Goal: Task Accomplishment & Management: Manage account settings

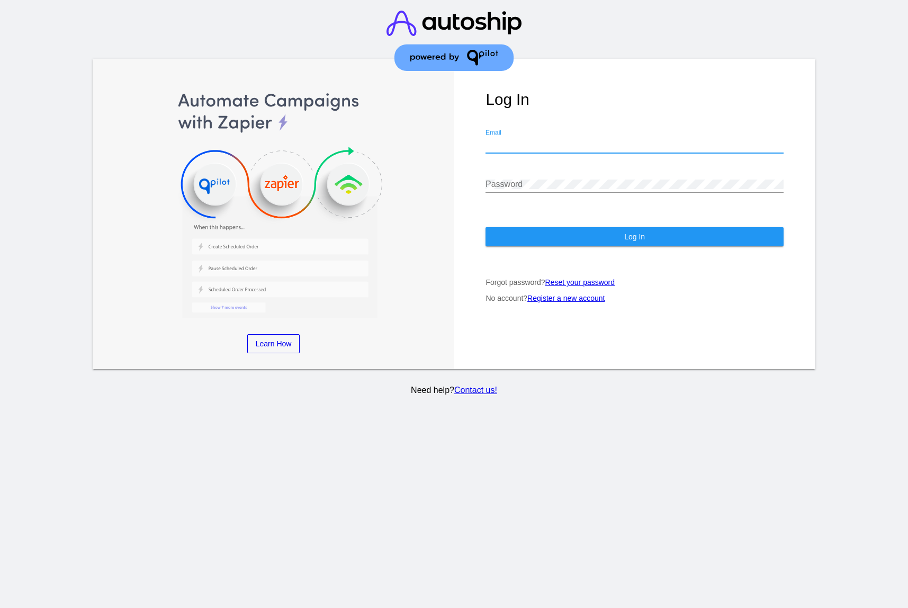
type input "[EMAIL_ADDRESS][DOMAIN_NAME]"
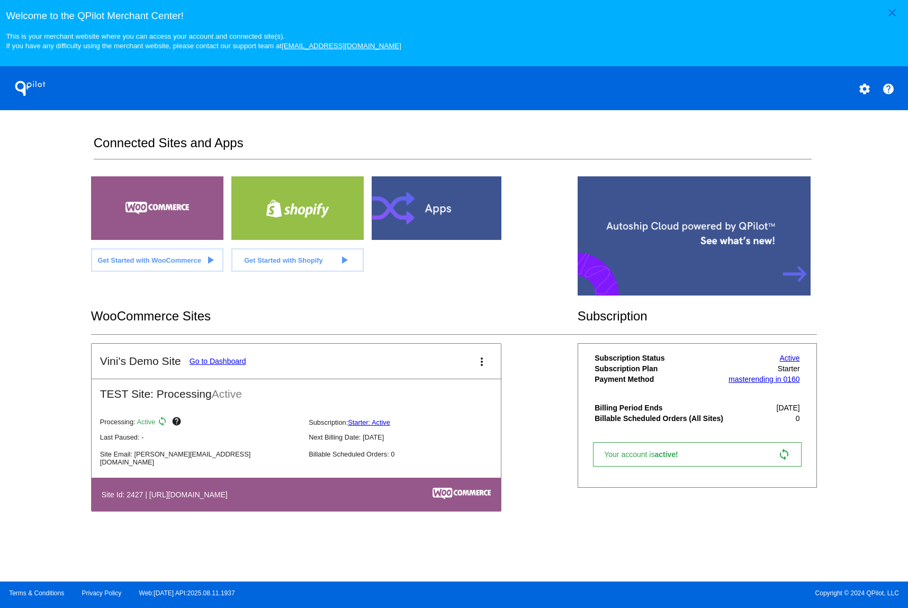
click at [231, 363] on link "Go to Dashboard" at bounding box center [218, 361] width 57 height 8
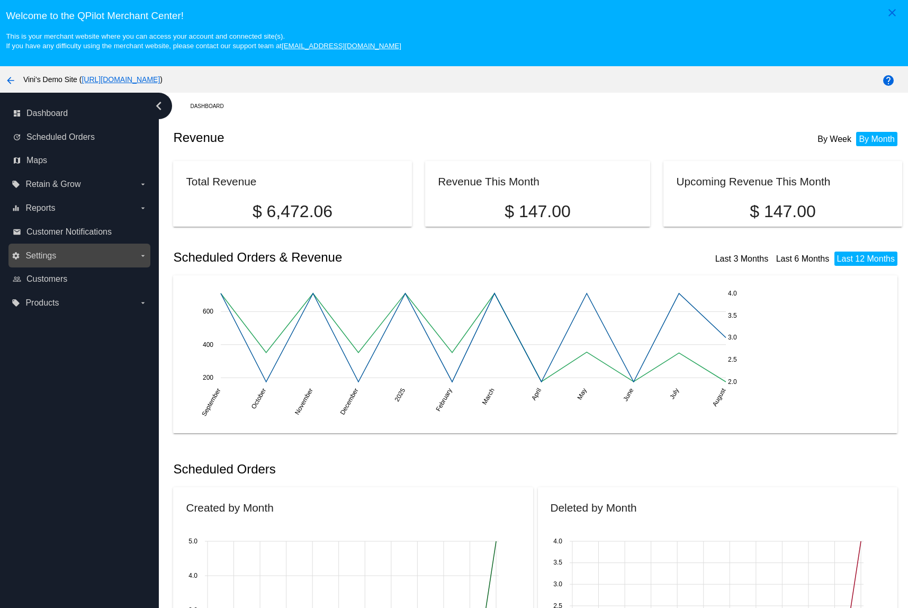
click at [24, 258] on label "settings Settings arrow_drop_down" at bounding box center [79, 255] width 135 height 17
click at [0, 0] on input "settings Settings arrow_drop_down" at bounding box center [0, 0] width 0 height 0
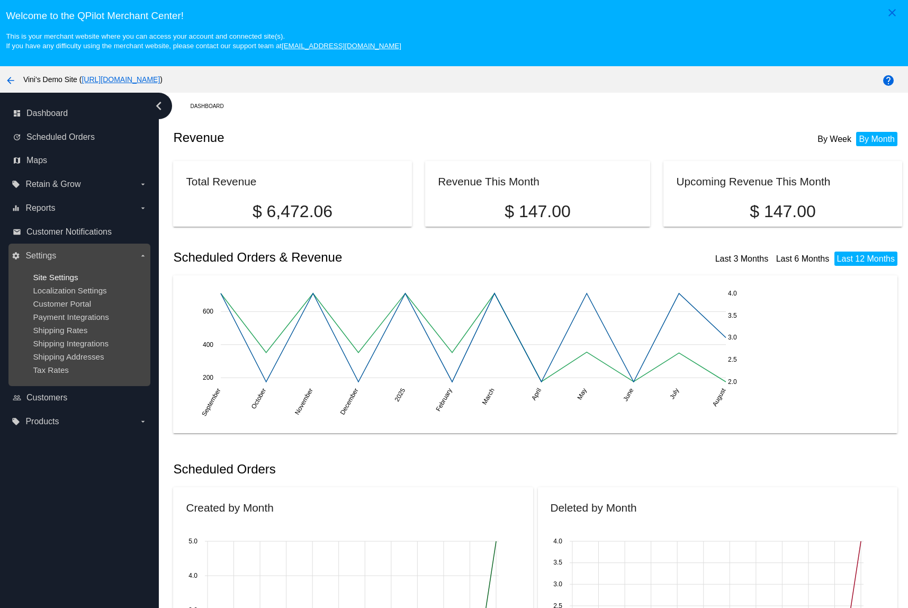
click at [65, 278] on span "Site Settings" at bounding box center [55, 277] width 45 height 9
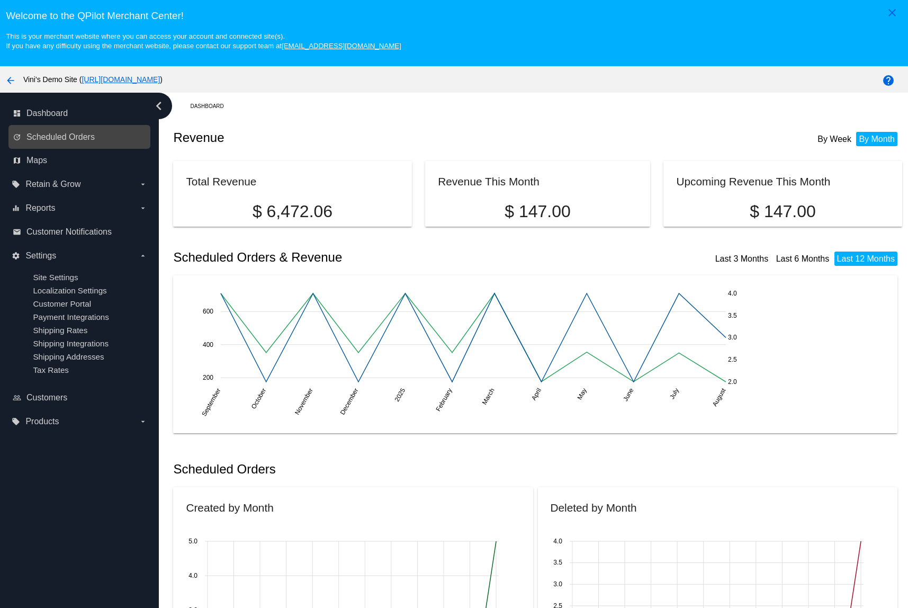
click at [82, 145] on link "update Scheduled Orders" at bounding box center [80, 137] width 134 height 17
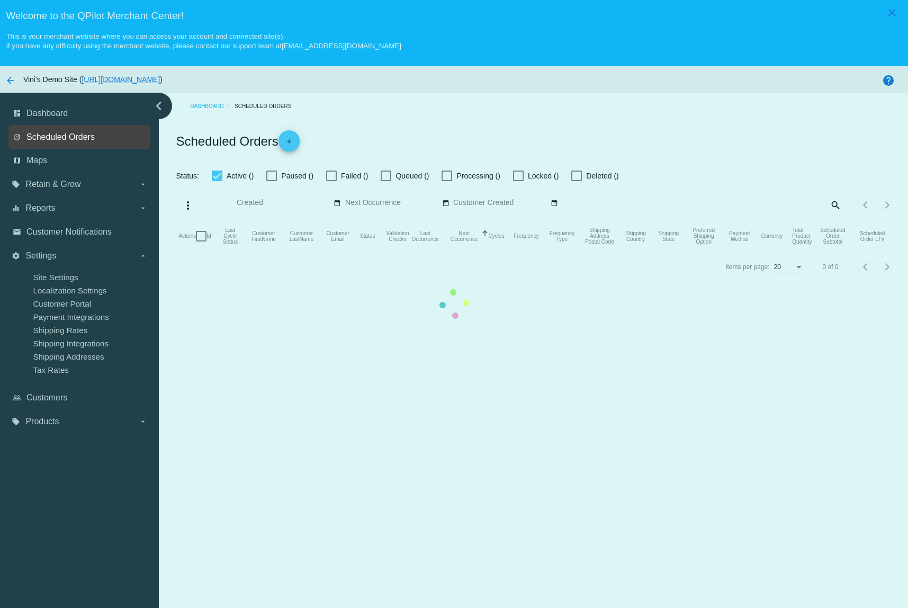
click at [84, 136] on span "Scheduled Orders" at bounding box center [60, 137] width 68 height 10
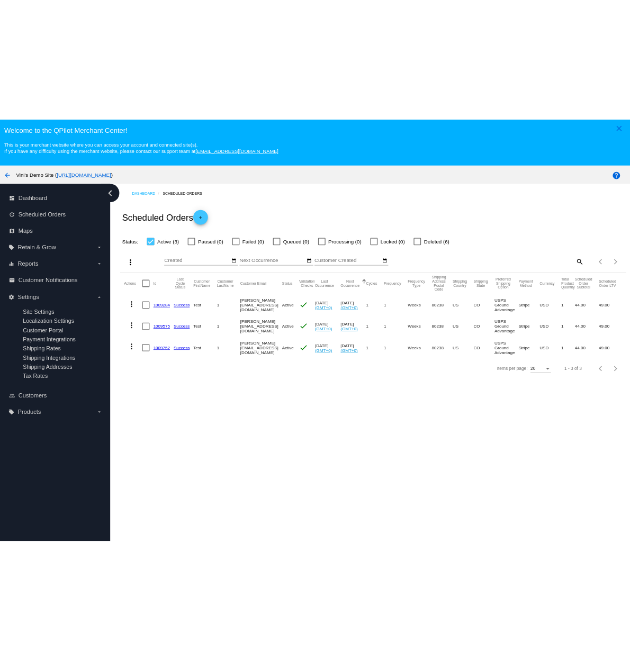
scroll to position [67, 0]
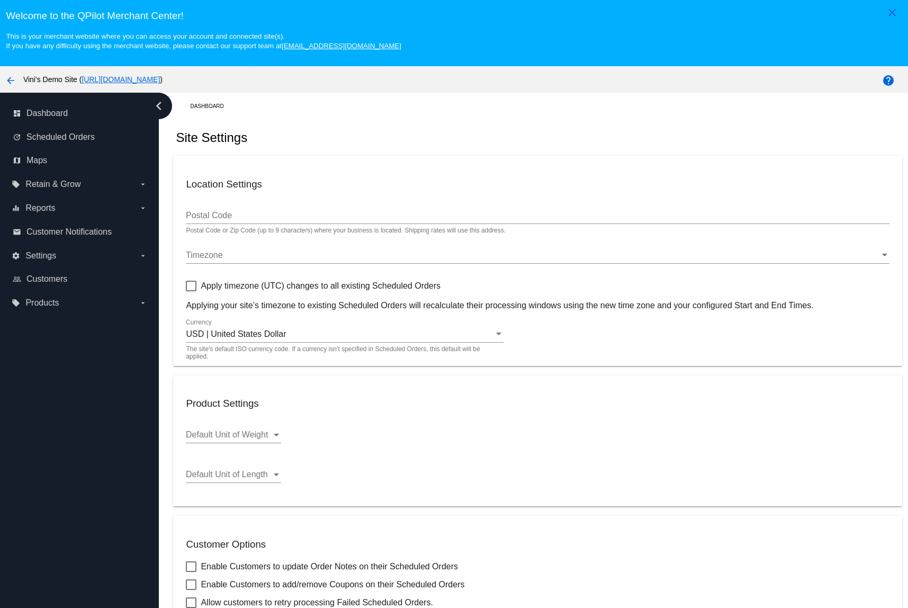
checkbox input "true"
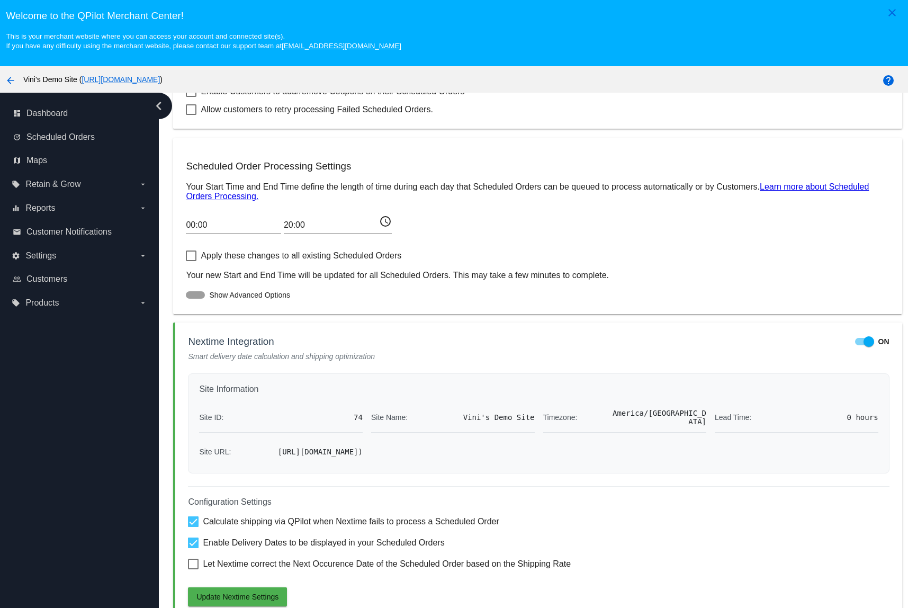
scroll to position [67, 0]
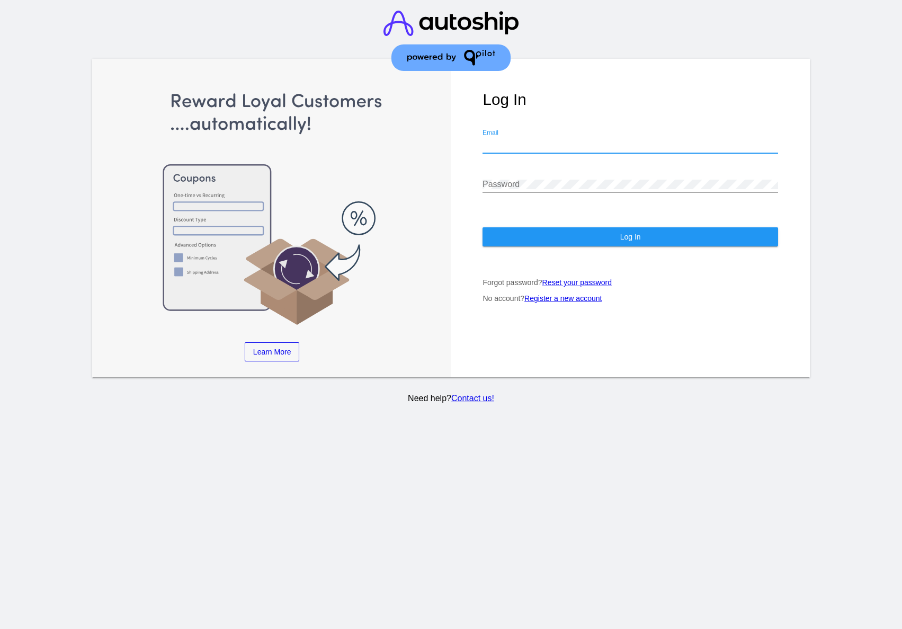
type input "[EMAIL_ADDRESS][DOMAIN_NAME]"
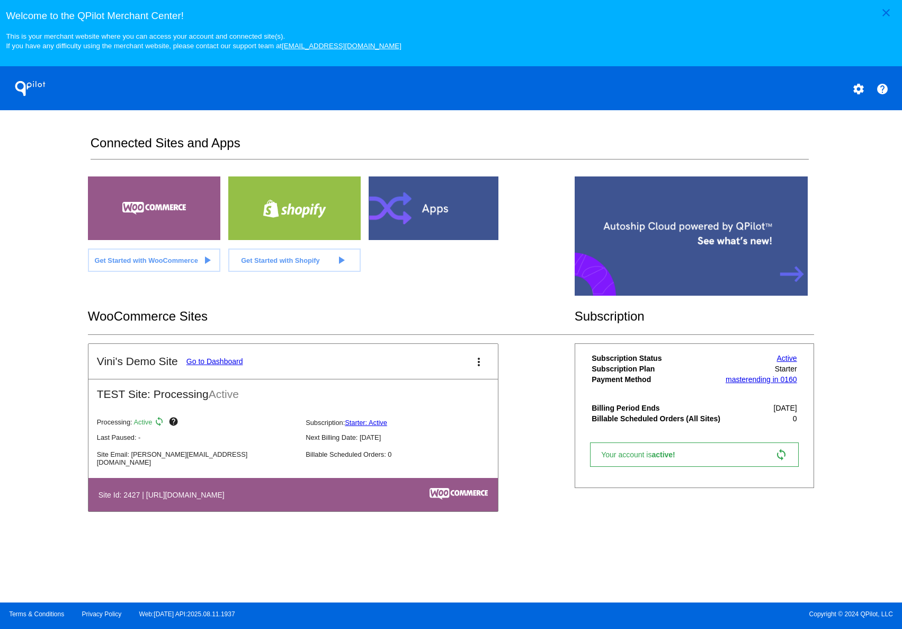
click at [231, 359] on link "Go to Dashboard" at bounding box center [214, 361] width 57 height 8
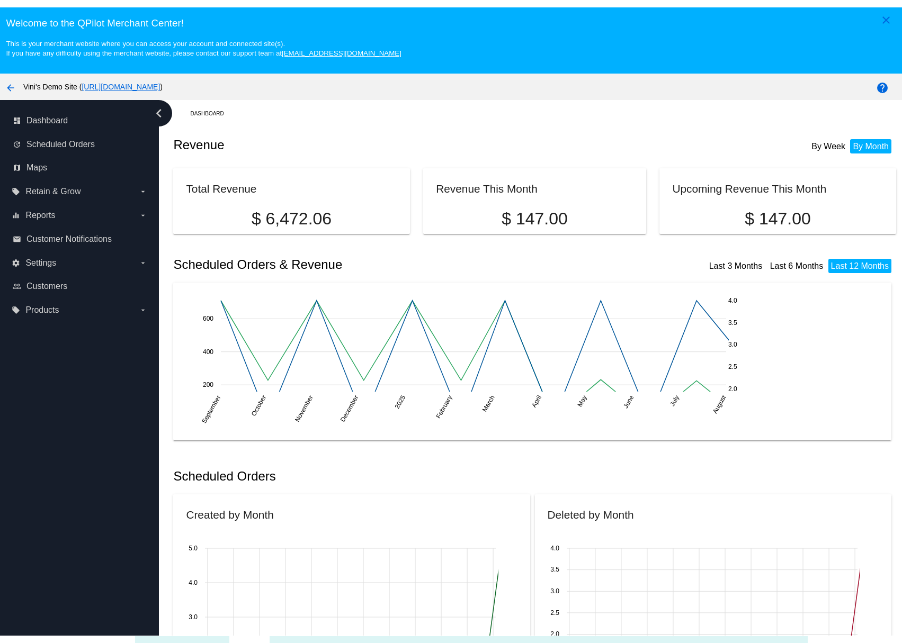
scroll to position [67, 0]
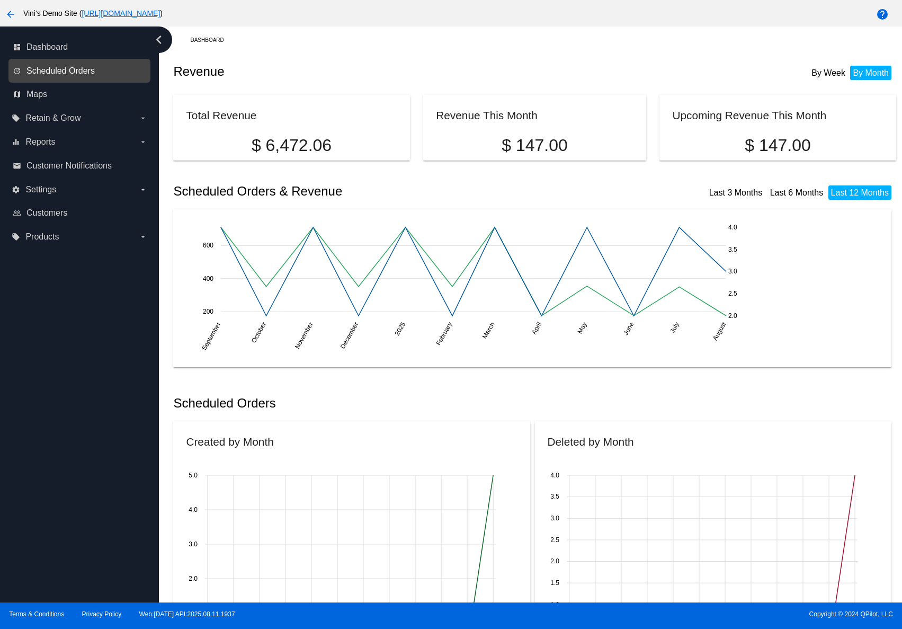
click at [90, 69] on span "Scheduled Orders" at bounding box center [60, 71] width 68 height 10
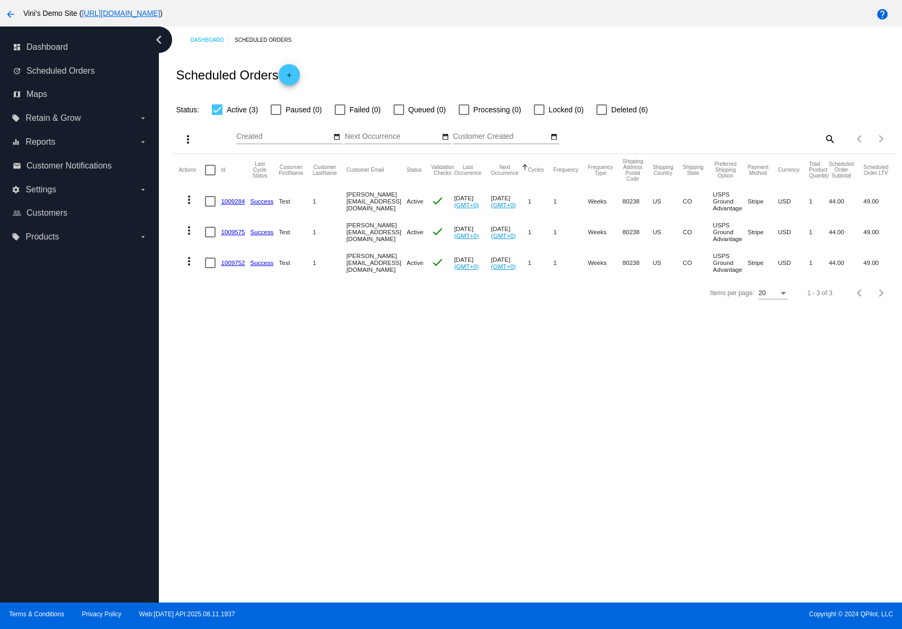
click at [285, 2] on div "arrow_back Vini's Demo Site ( https://woocommerce-753422-4577213.cloudwaysapps.…" at bounding box center [451, 13] width 902 height 26
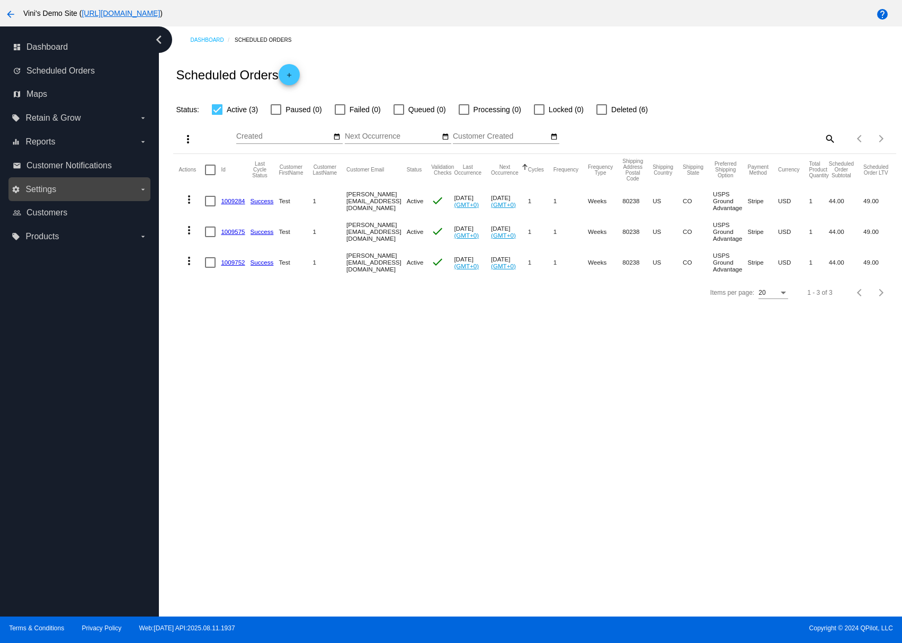
click at [85, 191] on label "settings Settings arrow_drop_down" at bounding box center [79, 189] width 135 height 17
click at [0, 0] on input "settings Settings arrow_drop_down" at bounding box center [0, 0] width 0 height 0
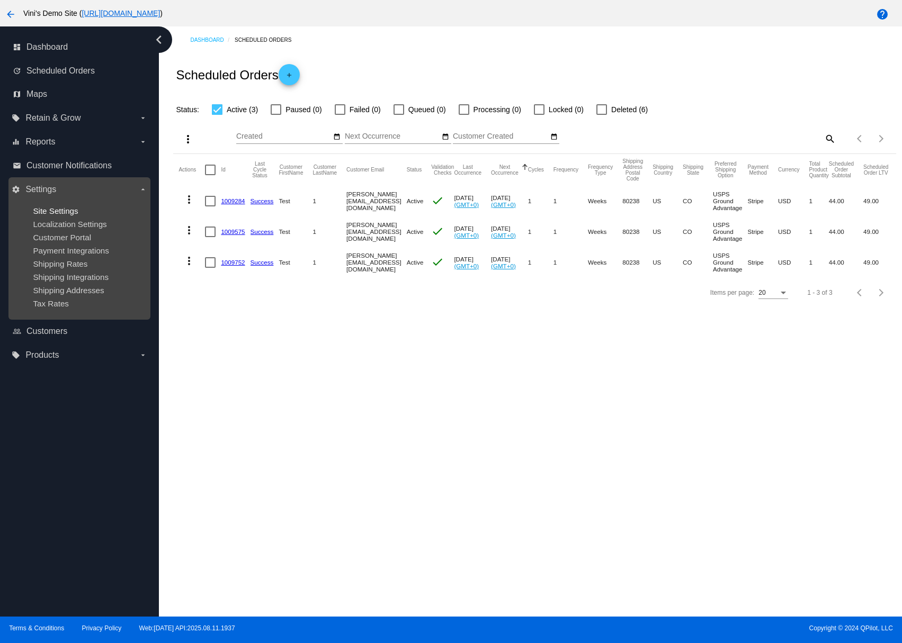
click at [73, 214] on span "Site Settings" at bounding box center [55, 211] width 45 height 9
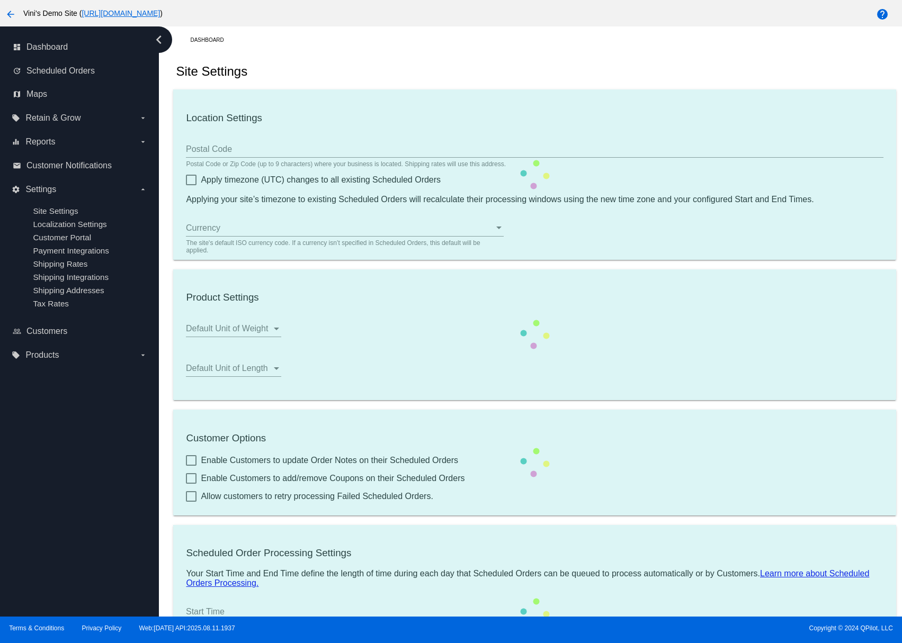
type input "00:00"
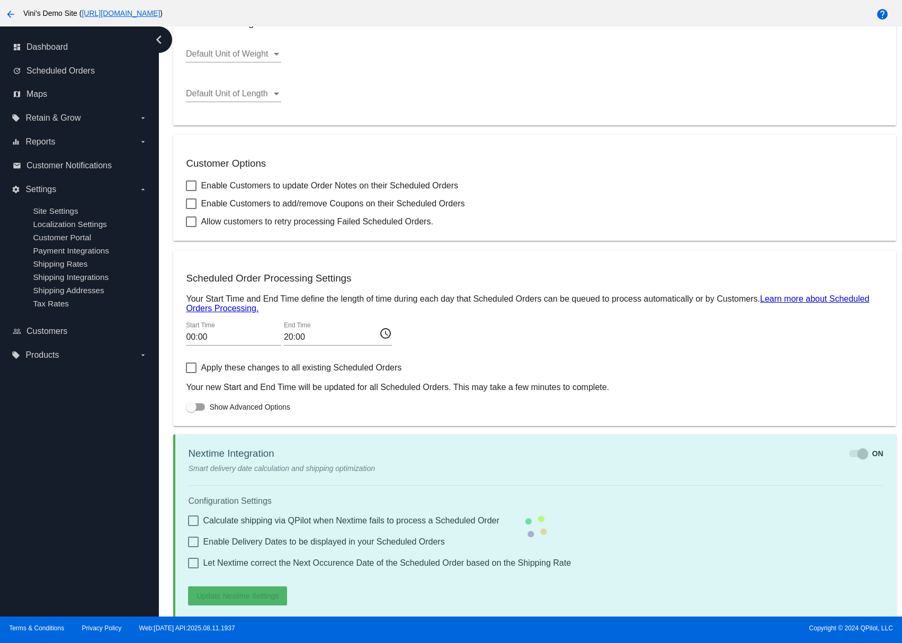
checkbox input "true"
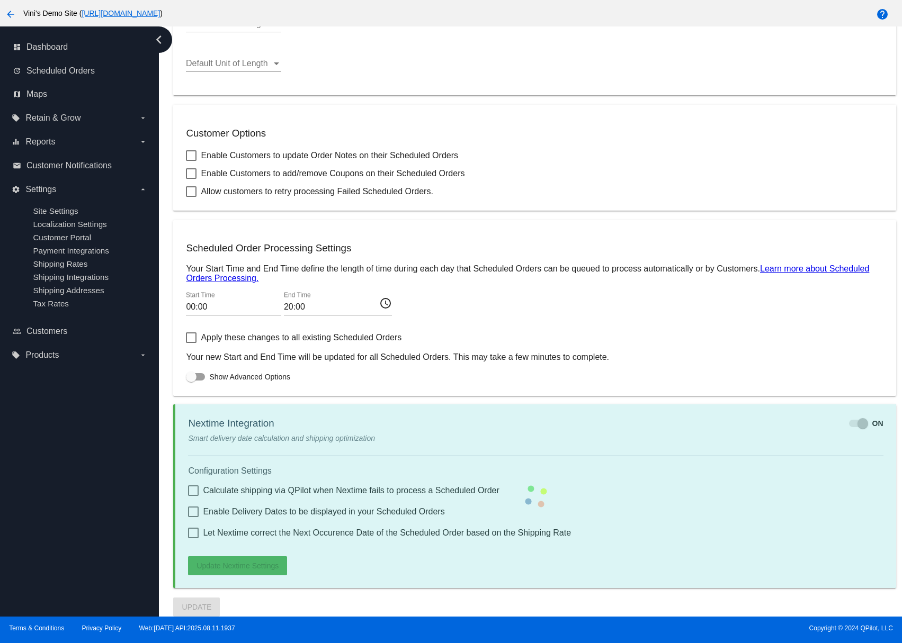
scroll to position [471, 0]
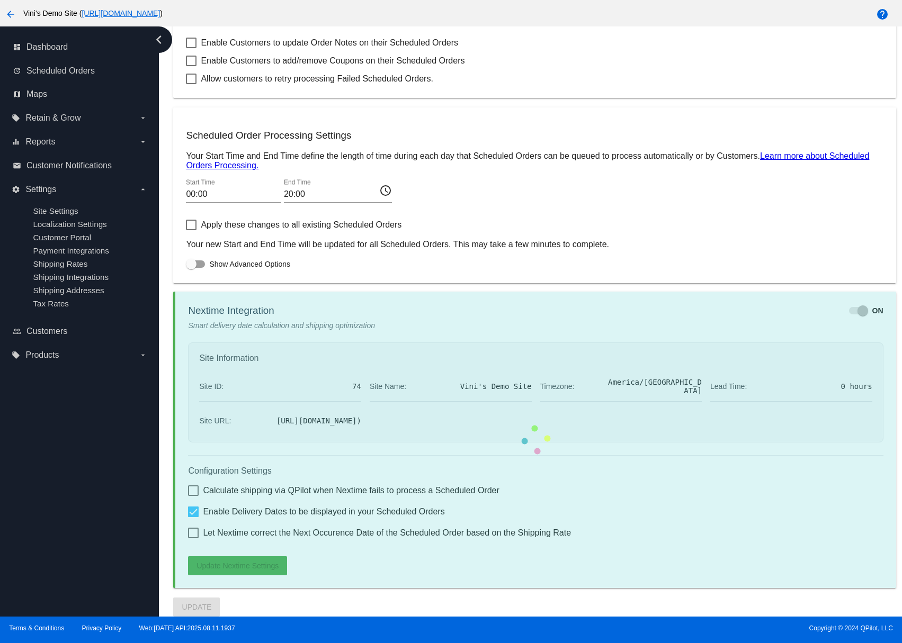
checkbox input "true"
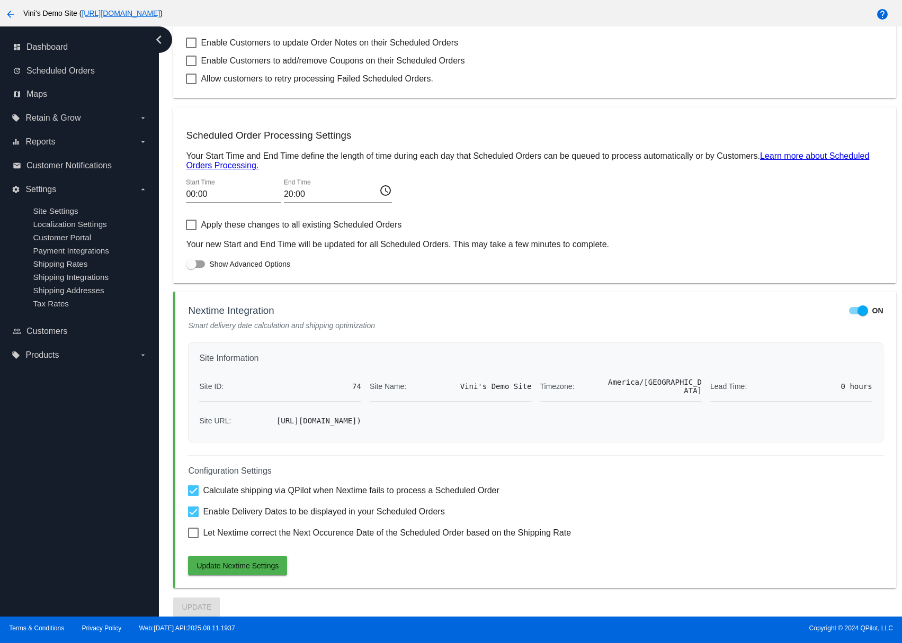
drag, startPoint x: 534, startPoint y: 487, endPoint x: 197, endPoint y: 466, distance: 337.4
click at [190, 468] on div "Configuration Settings Calculate shipping via QPilot when Nextime fails to proc…" at bounding box center [535, 515] width 695 height 120
click at [376, 467] on h4 "Configuration Settings" at bounding box center [535, 472] width 695 height 10
drag, startPoint x: 193, startPoint y: 299, endPoint x: 704, endPoint y: 429, distance: 528.0
click at [703, 426] on mat-card "Nextime Integration ON Smart delivery date calculation and shipping optimizatio…" at bounding box center [534, 440] width 722 height 297
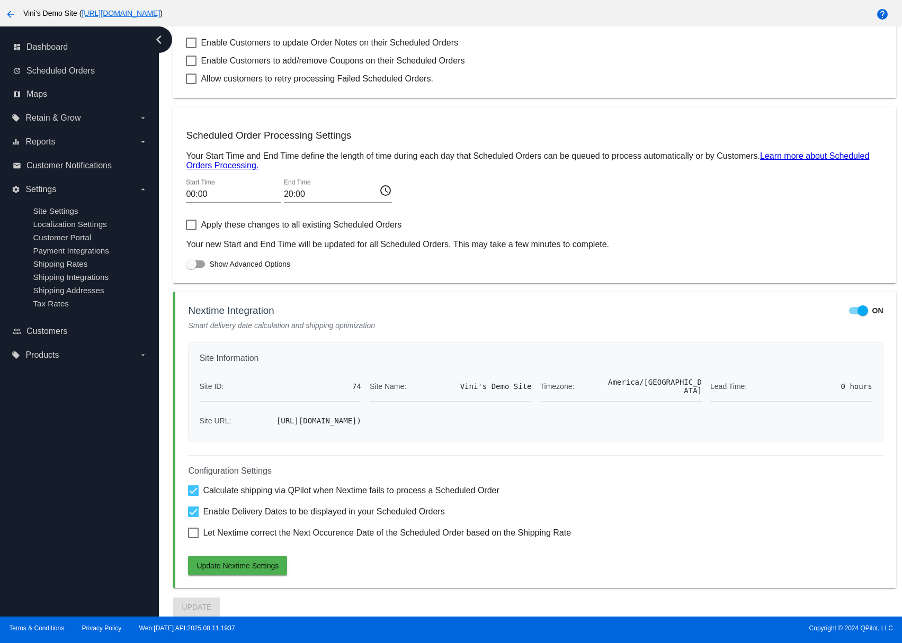
click at [709, 438] on div "Site Information Site ID: 74 Site Name: Vini's Demo Site Timezone: America/Denv…" at bounding box center [535, 393] width 695 height 100
click at [870, 304] on mat-card "Nextime Integration ON Smart delivery date calculation and shipping optimizatio…" at bounding box center [534, 440] width 722 height 297
click at [857, 306] on div at bounding box center [862, 311] width 11 height 11
click at [854, 315] on input "ON" at bounding box center [854, 315] width 1 height 1
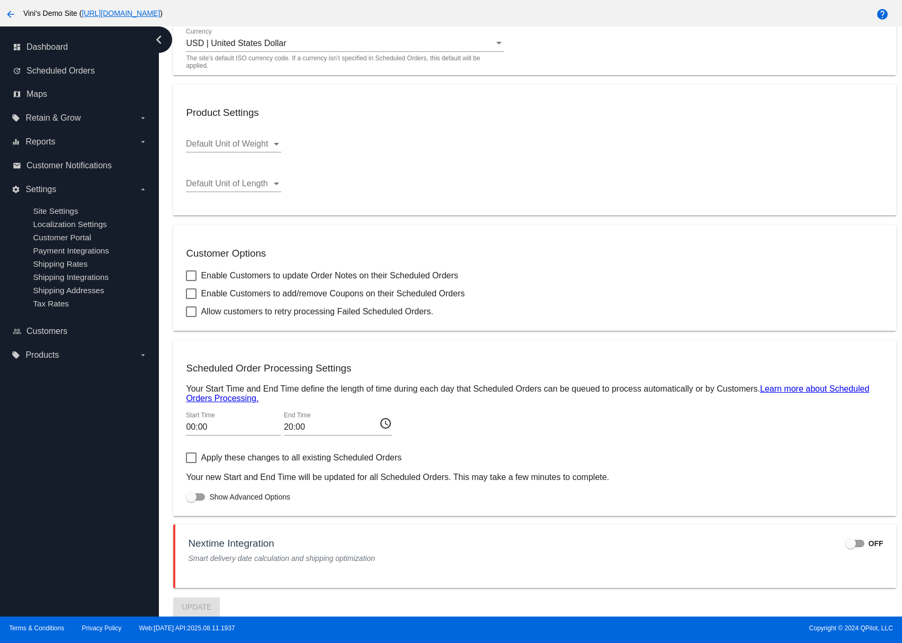
scroll to position [228, 0]
click at [845, 541] on div at bounding box center [850, 544] width 11 height 11
click at [850, 548] on input "OFF" at bounding box center [850, 548] width 1 height 1
checkbox input "true"
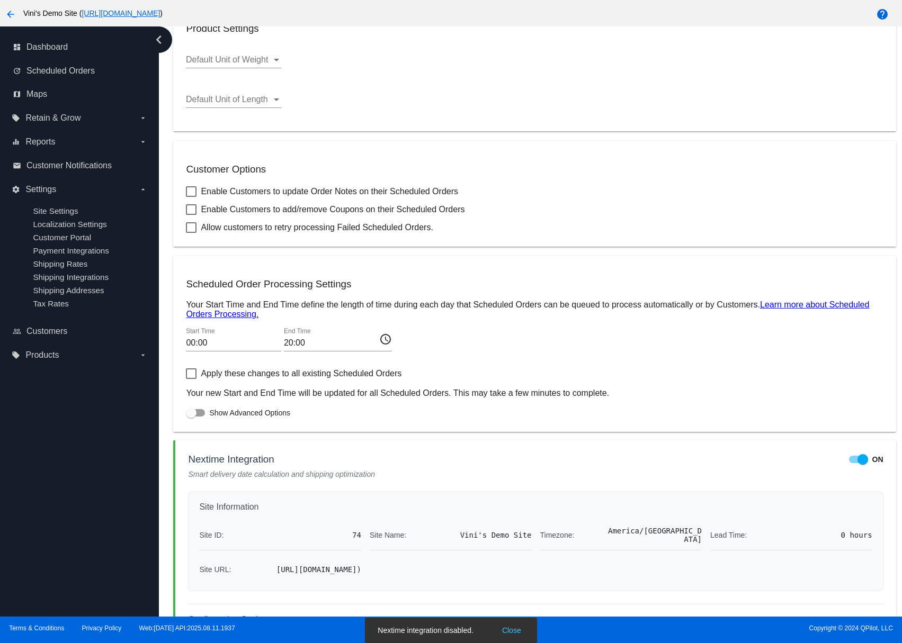
scroll to position [471, 0]
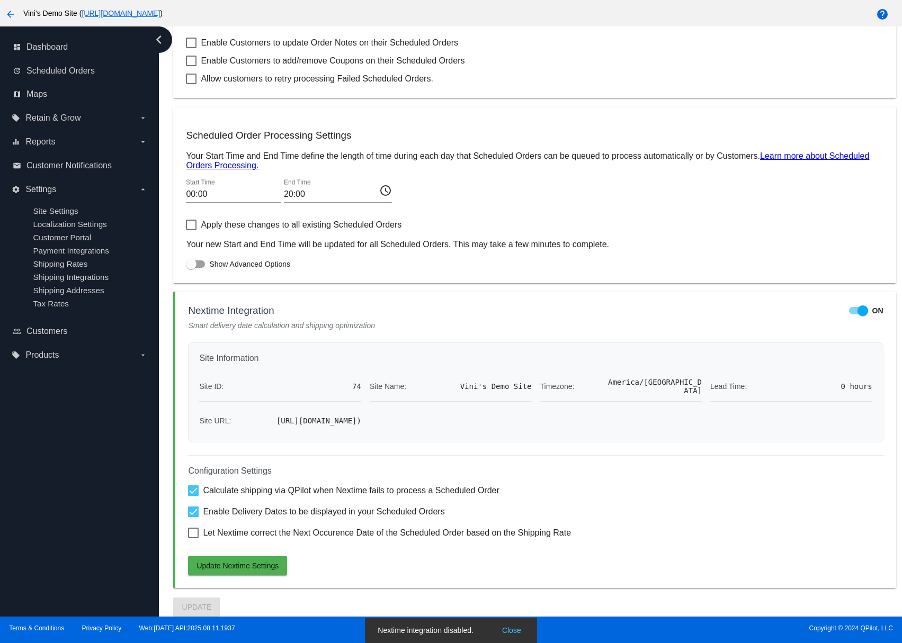
drag, startPoint x: 283, startPoint y: 527, endPoint x: 274, endPoint y: 534, distance: 10.6
click at [283, 528] on span "Let Nextime correct the Next Occurence Date of the Scheduled Order based on the…" at bounding box center [387, 533] width 368 height 13
click at [193, 539] on input "Let Nextime correct the Next Occurence Date of the Scheduled Order based on the…" at bounding box center [193, 539] width 1 height 1
checkbox input "true"
drag, startPoint x: 275, startPoint y: 516, endPoint x: 281, endPoint y: 514, distance: 5.5
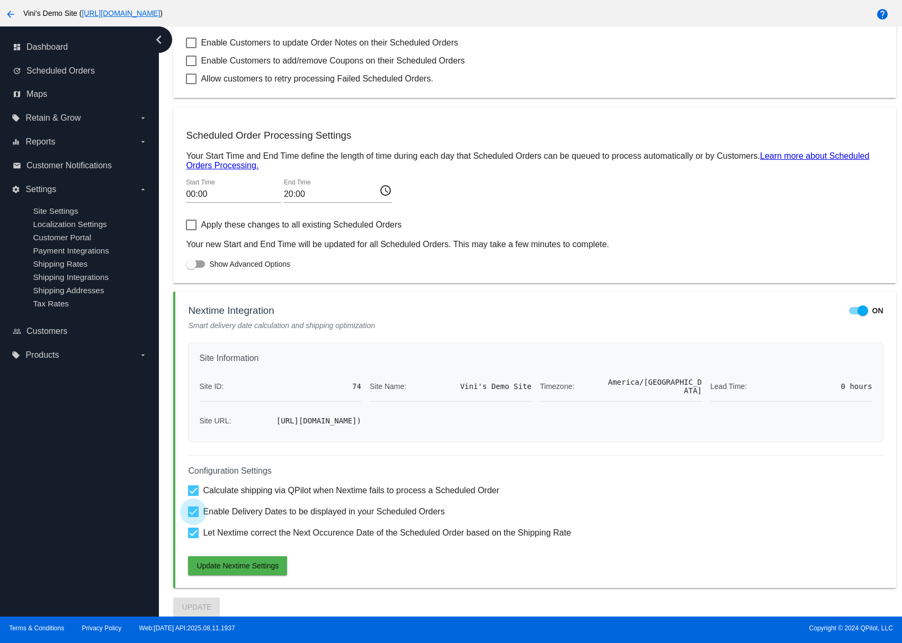
click at [276, 516] on span "Enable Delivery Dates to be displayed in your Scheduled Orders" at bounding box center [323, 512] width 241 height 13
click at [193, 517] on input "Enable Delivery Dates to be displayed in your Scheduled Orders" at bounding box center [193, 517] width 1 height 1
checkbox input "false"
drag, startPoint x: 279, startPoint y: 534, endPoint x: 250, endPoint y: 566, distance: 42.4
click at [279, 534] on span "Let Nextime correct the Next Occurence Date of the Scheduled Order based on the…" at bounding box center [387, 533] width 368 height 13
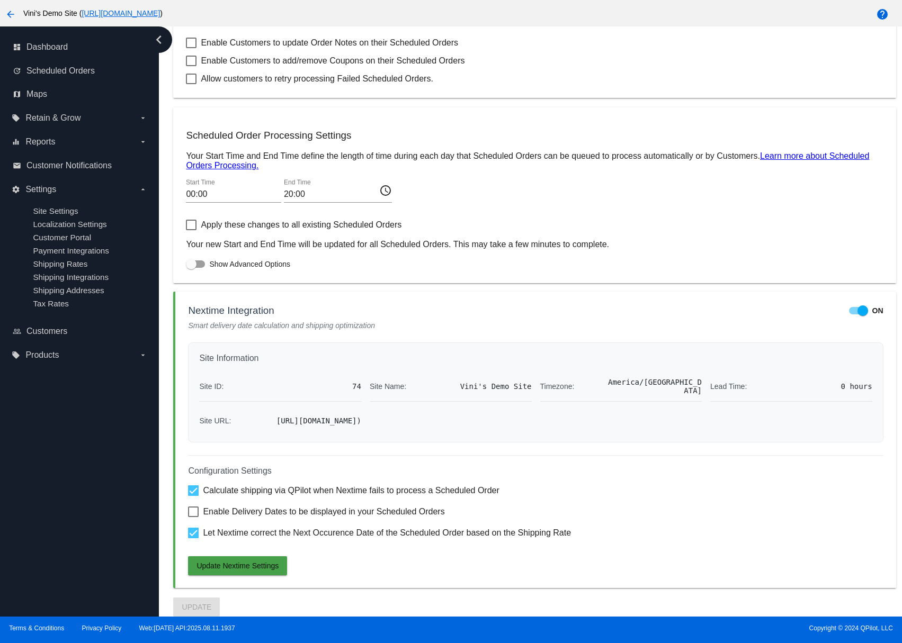
click at [193, 539] on input "Let Nextime correct the Next Occurence Date of the Scheduled Order based on the…" at bounding box center [193, 539] width 1 height 1
checkbox input "false"
click at [250, 566] on span "Update Nextime Settings" at bounding box center [237, 566] width 82 height 8
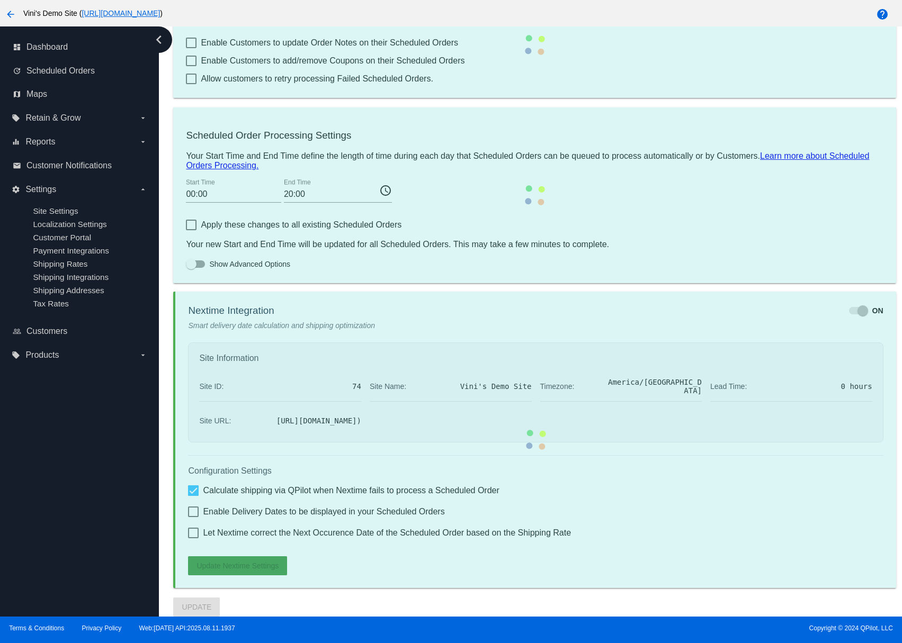
scroll to position [431, 0]
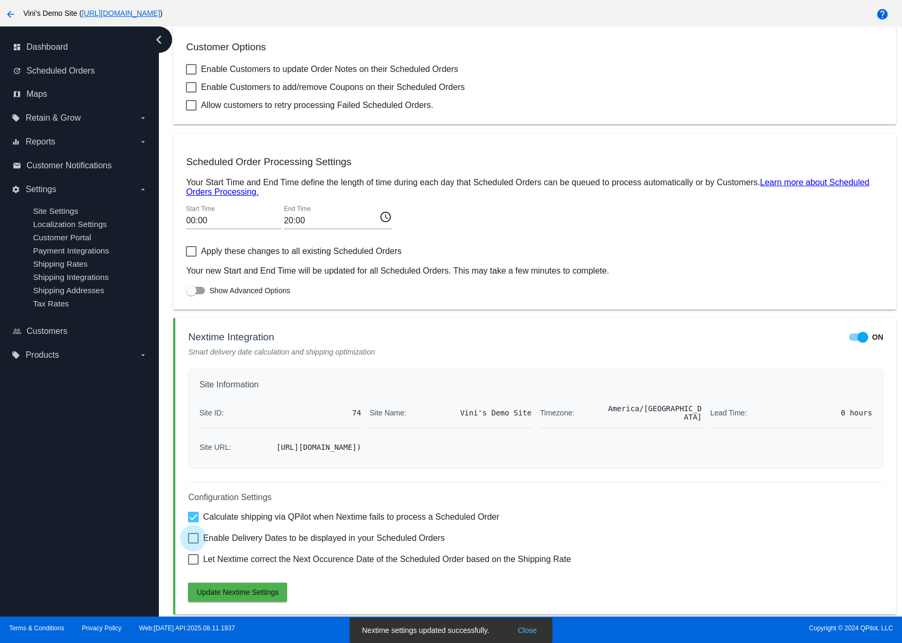
click at [300, 545] on span "Enable Delivery Dates to be displayed in your Scheduled Orders" at bounding box center [323, 538] width 241 height 13
click at [193, 544] on input "Enable Delivery Dates to be displayed in your Scheduled Orders" at bounding box center [193, 544] width 1 height 1
checkbox input "true"
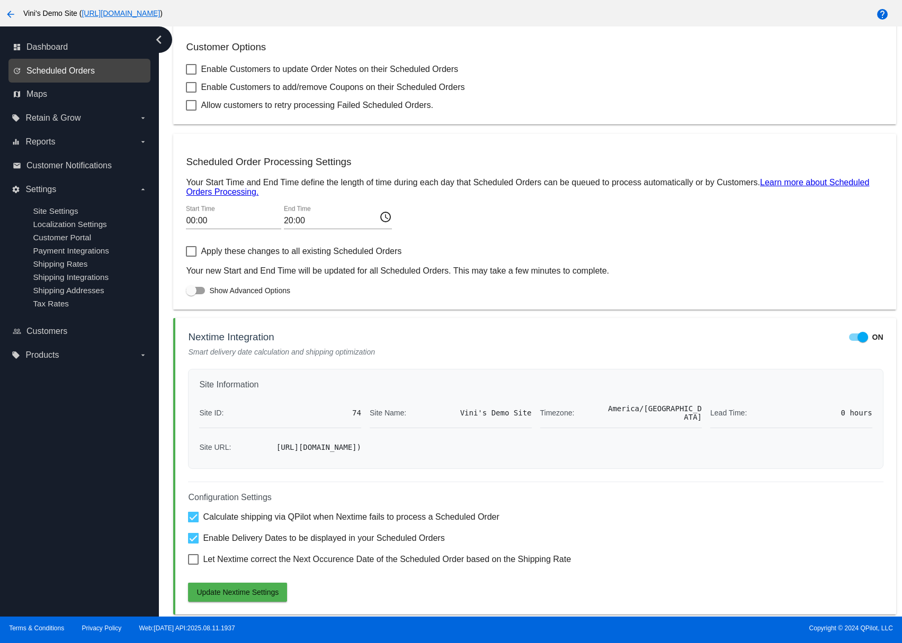
click at [80, 74] on span "Scheduled Orders" at bounding box center [60, 71] width 68 height 10
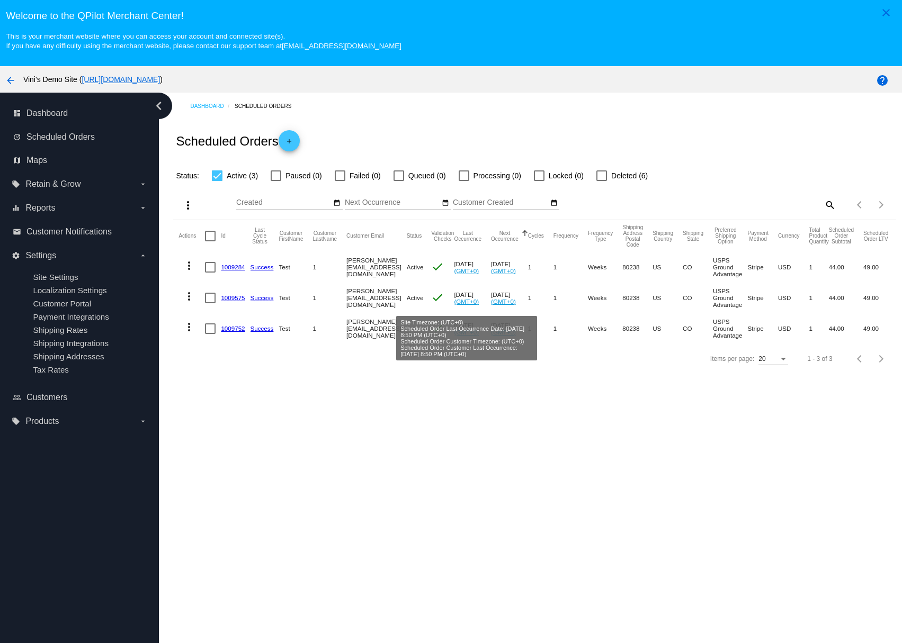
scroll to position [0, 23]
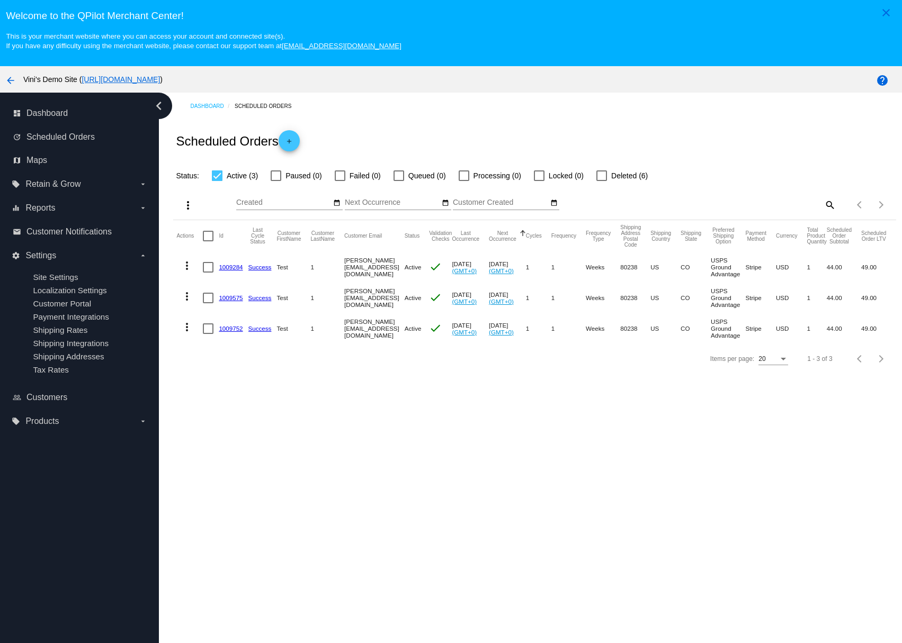
drag, startPoint x: 708, startPoint y: 277, endPoint x: 717, endPoint y: 313, distance: 36.6
click at [741, 337] on mat-table "Actions Id Last Cycle Status Customer FirstName Customer LastName Customer Emai…" at bounding box center [532, 282] width 722 height 124
click at [711, 299] on mat-cell "USPS Ground Advantage" at bounding box center [728, 298] width 34 height 31
click at [261, 268] on link "Success" at bounding box center [261, 267] width 23 height 7
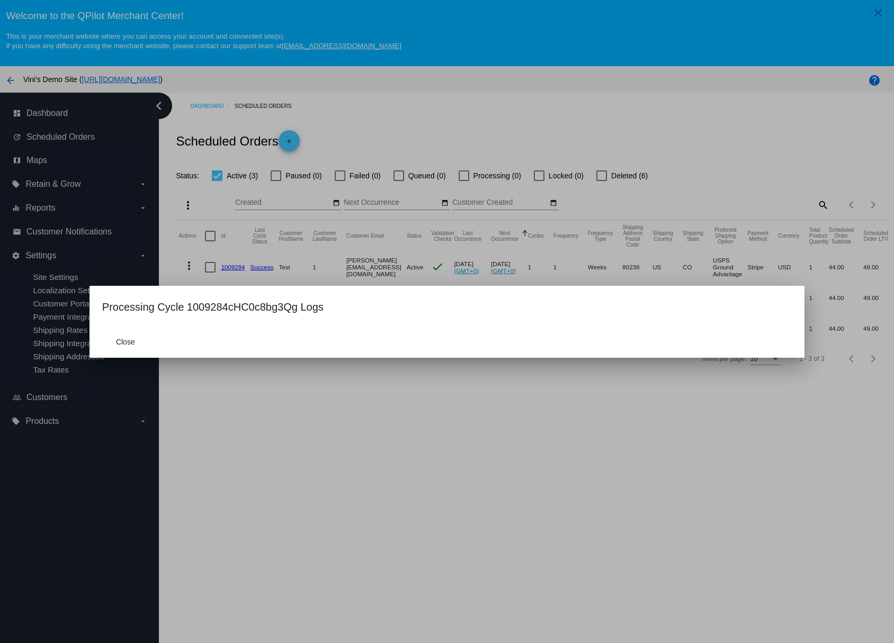
click at [396, 246] on div at bounding box center [447, 321] width 894 height 643
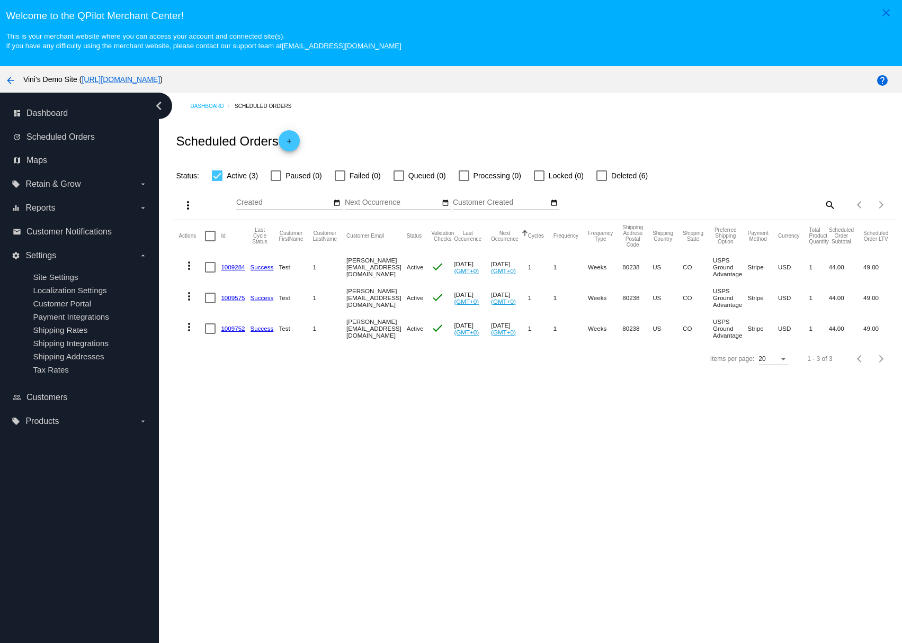
click at [232, 262] on mat-cell "1009284" at bounding box center [235, 267] width 29 height 31
click at [230, 266] on link "1009284" at bounding box center [233, 267] width 24 height 7
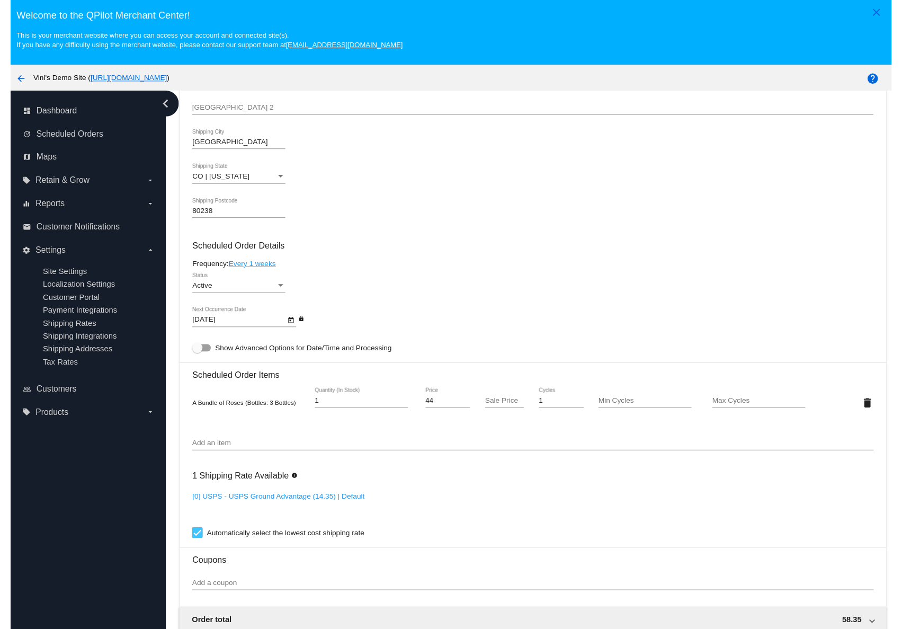
scroll to position [509, 0]
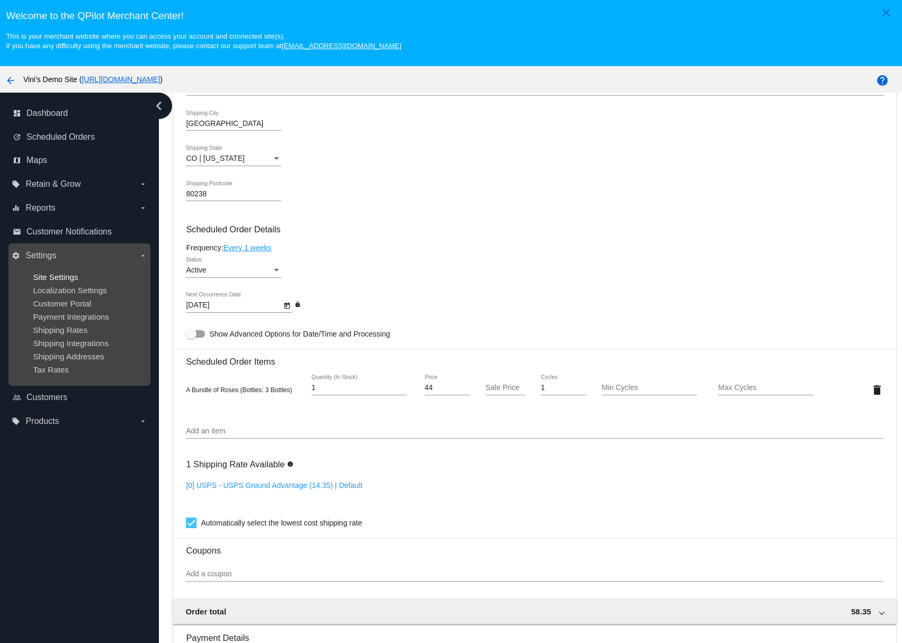
click at [68, 277] on span "Site Settings" at bounding box center [55, 277] width 45 height 9
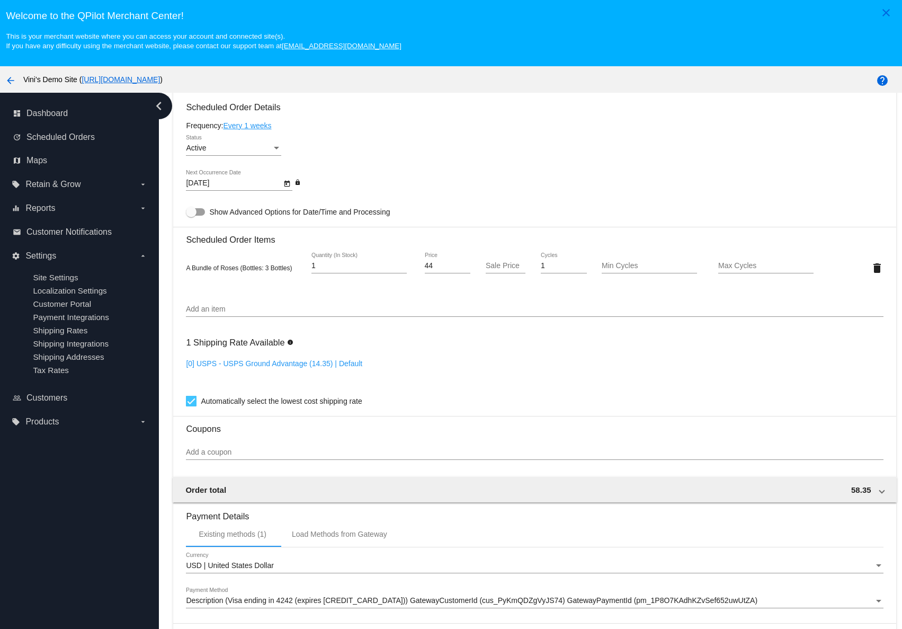
scroll to position [723, 0]
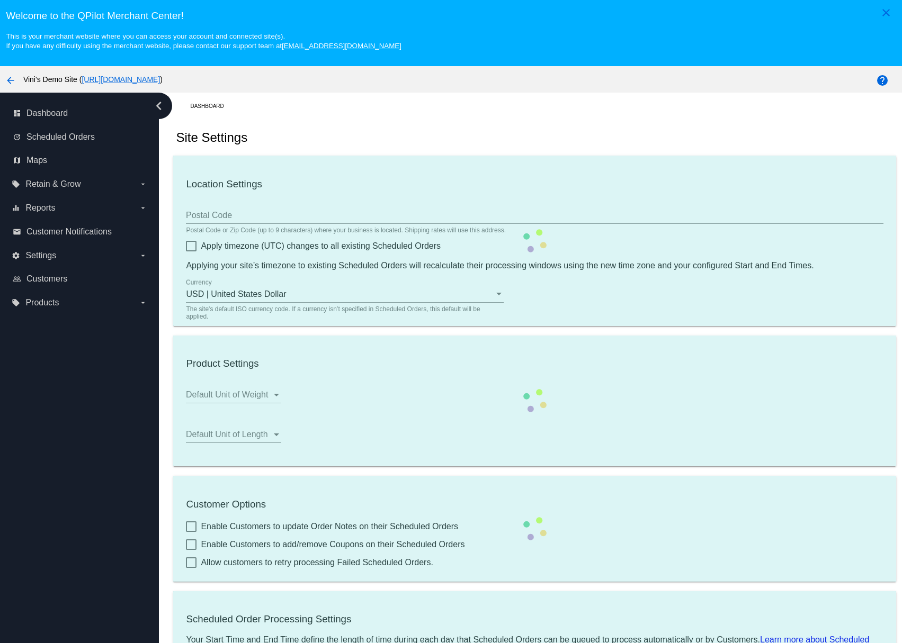
checkbox input "true"
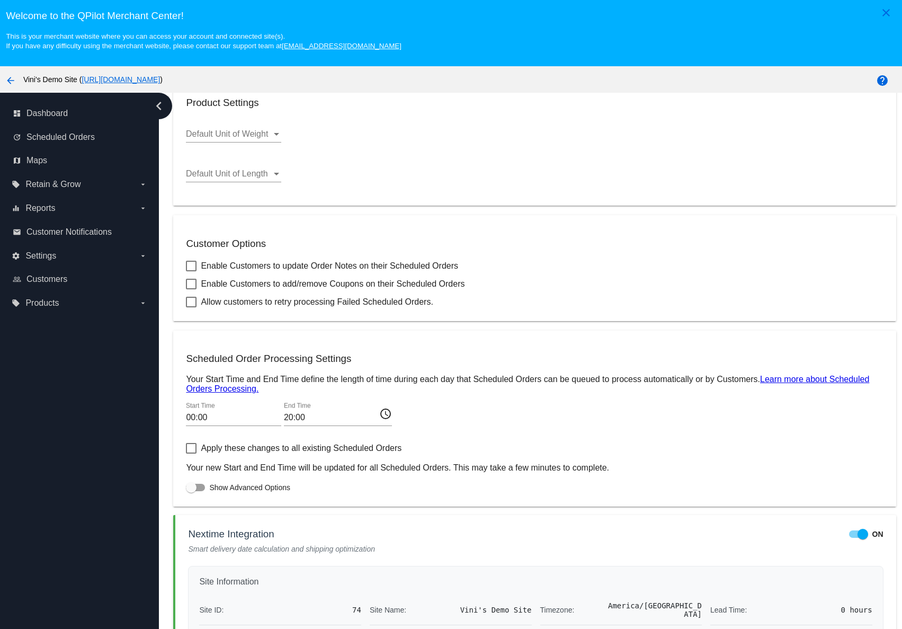
scroll to position [67, 0]
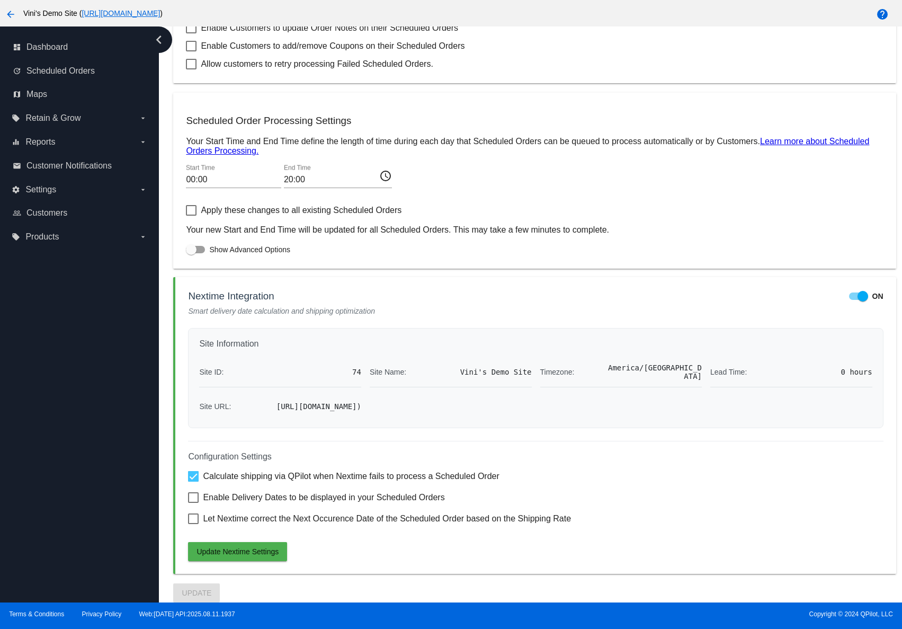
click at [233, 491] on span "Enable Delivery Dates to be displayed in your Scheduled Orders" at bounding box center [323, 497] width 241 height 13
click at [193, 503] on input "Enable Delivery Dates to be displayed in your Scheduled Orders" at bounding box center [193, 503] width 1 height 1
checkbox input "true"
click at [239, 537] on div "Configuration Settings Calculate shipping via QPilot when Nextime fails to proc…" at bounding box center [535, 501] width 695 height 120
click at [254, 512] on div "Configuration Settings Calculate shipping via QPilot when Nextime fails to proc…" at bounding box center [535, 501] width 695 height 120
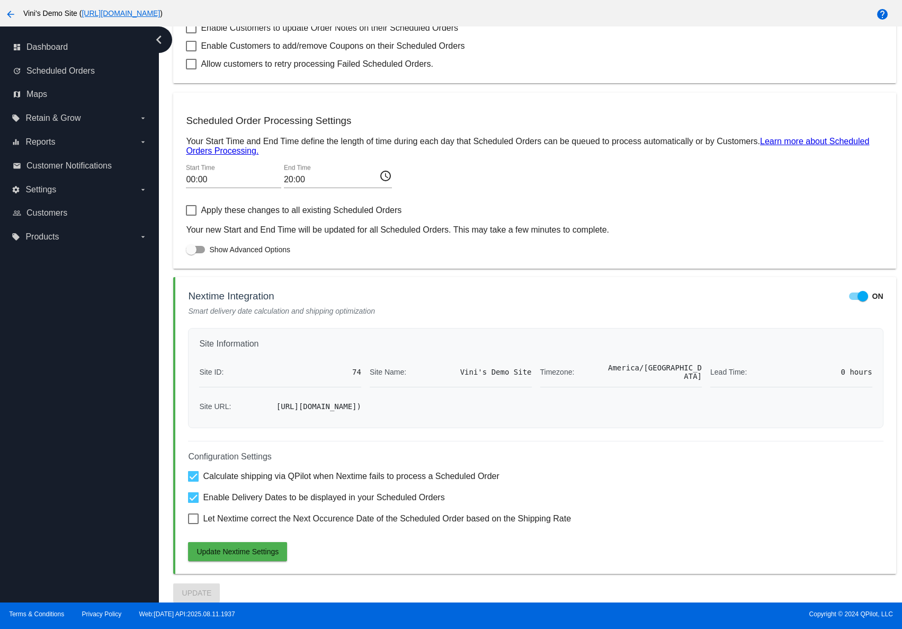
click at [265, 522] on span "Let Nextime correct the Next Occurence Date of the Scheduled Order based on the…" at bounding box center [387, 518] width 368 height 13
click at [193, 524] on input "Let Nextime correct the Next Occurence Date of the Scheduled Order based on the…" at bounding box center [193, 524] width 1 height 1
checkbox input "true"
click at [251, 557] on button "Update Nextime Settings" at bounding box center [237, 551] width 99 height 19
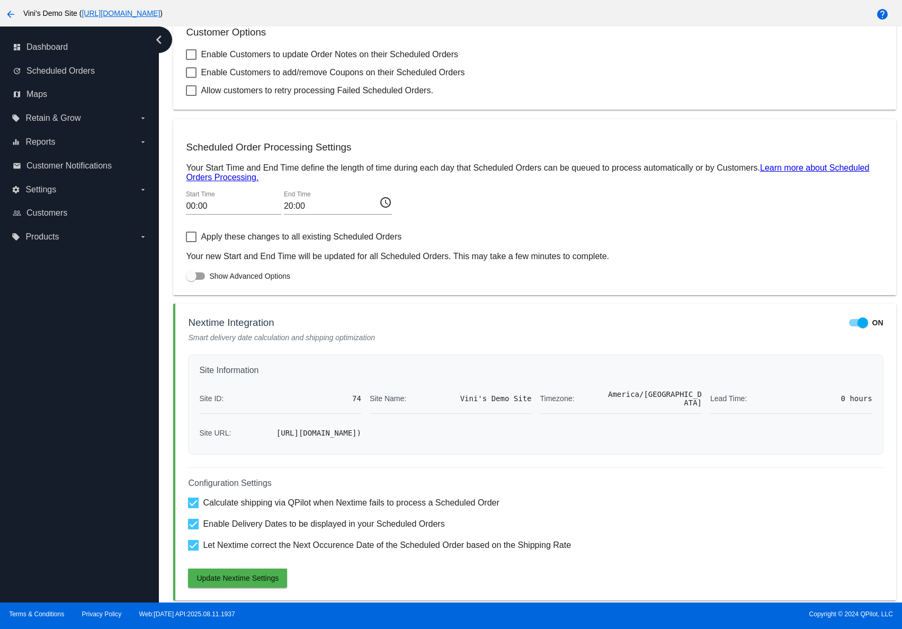
scroll to position [486, 0]
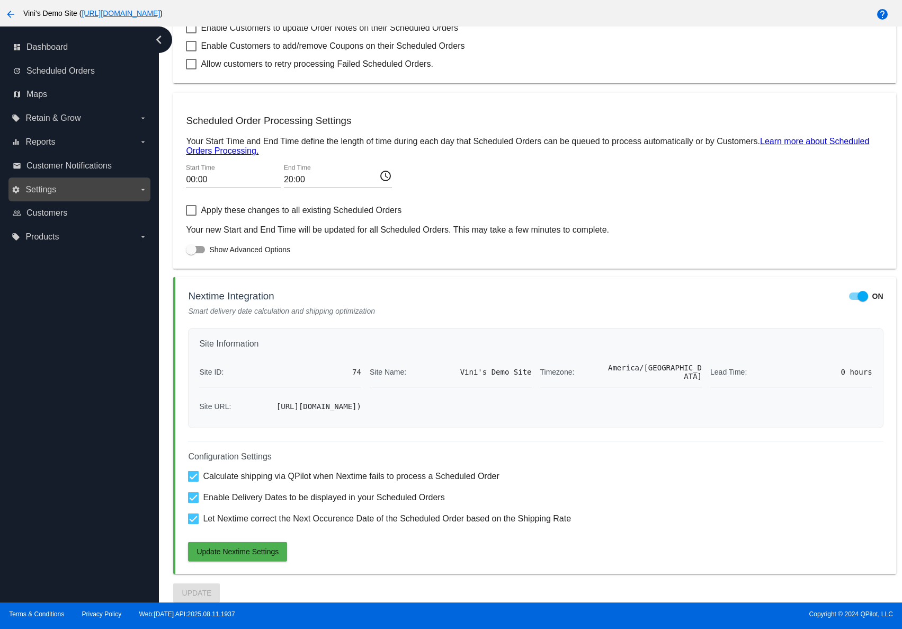
click at [75, 190] on label "settings Settings arrow_drop_down" at bounding box center [79, 189] width 135 height 17
click at [0, 0] on input "settings Settings arrow_drop_down" at bounding box center [0, 0] width 0 height 0
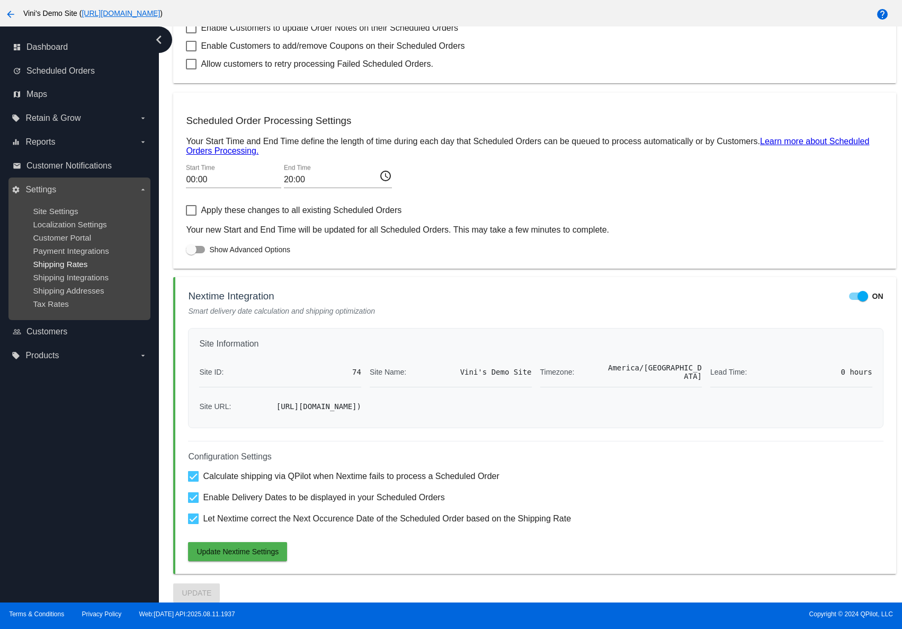
click at [50, 263] on span "Shipping Rates" at bounding box center [60, 263] width 55 height 9
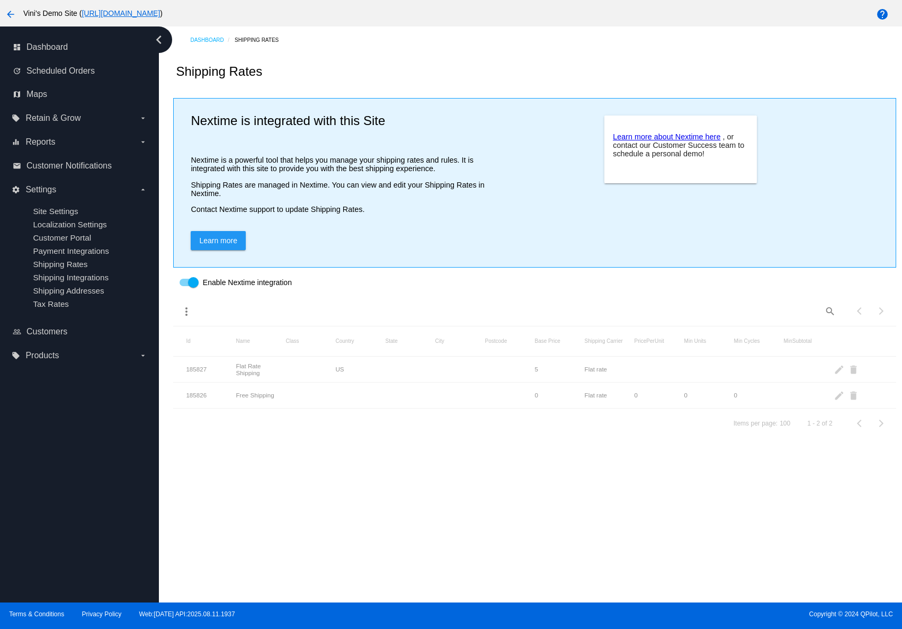
click at [196, 286] on div at bounding box center [193, 282] width 11 height 11
click at [185, 286] on input "Enable Nextime integration" at bounding box center [184, 286] width 1 height 1
checkbox input "false"
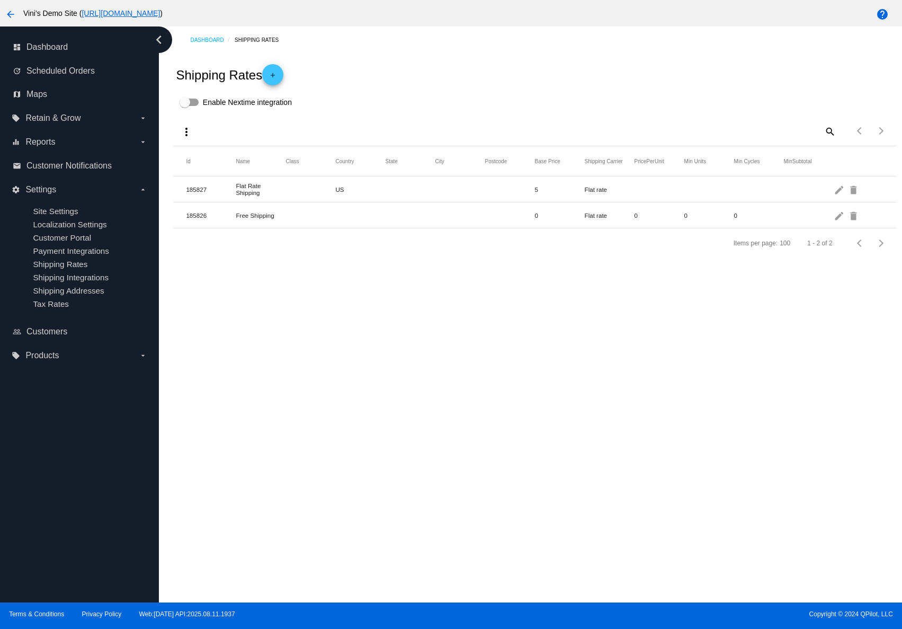
drag, startPoint x: 271, startPoint y: 62, endPoint x: 280, endPoint y: 71, distance: 12.4
click at [271, 62] on div "Shipping Rates add" at bounding box center [534, 74] width 722 height 42
click at [279, 74] on mat-icon "add" at bounding box center [272, 77] width 13 height 13
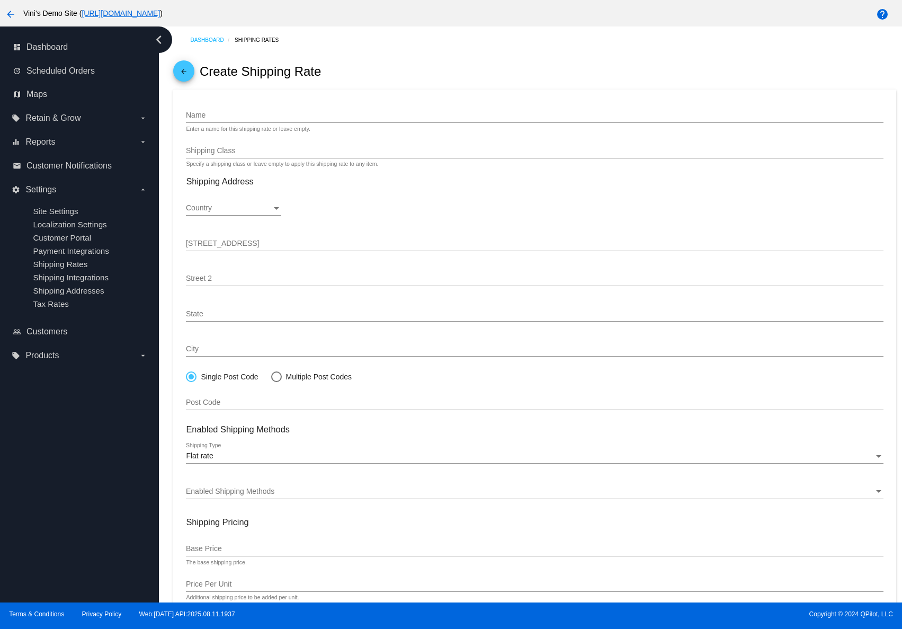
scroll to position [55, 0]
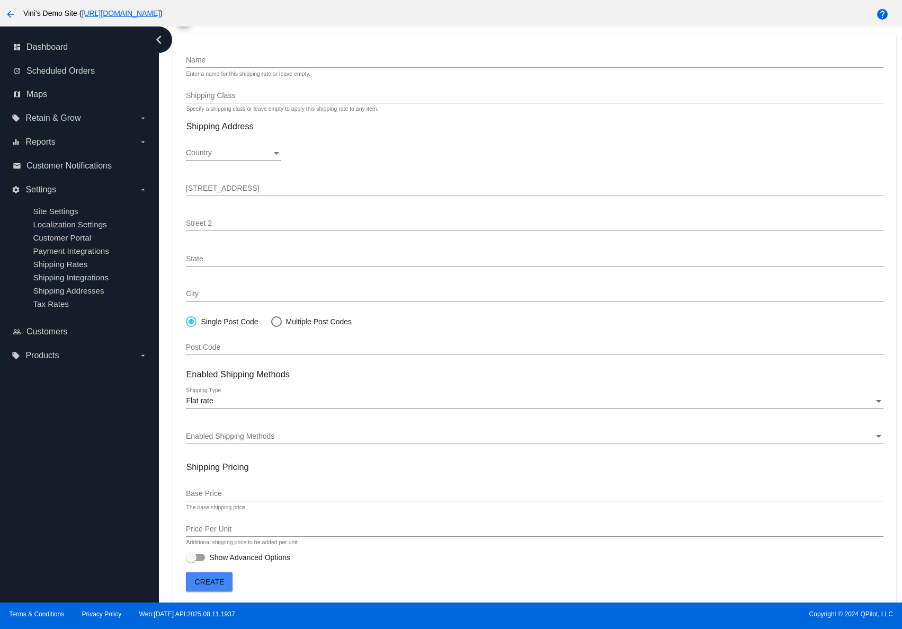
click at [270, 554] on span "Show Advanced Options" at bounding box center [249, 557] width 81 height 11
click at [191, 561] on input "Show Advanced Options" at bounding box center [191, 561] width 1 height 1
checkbox input "true"
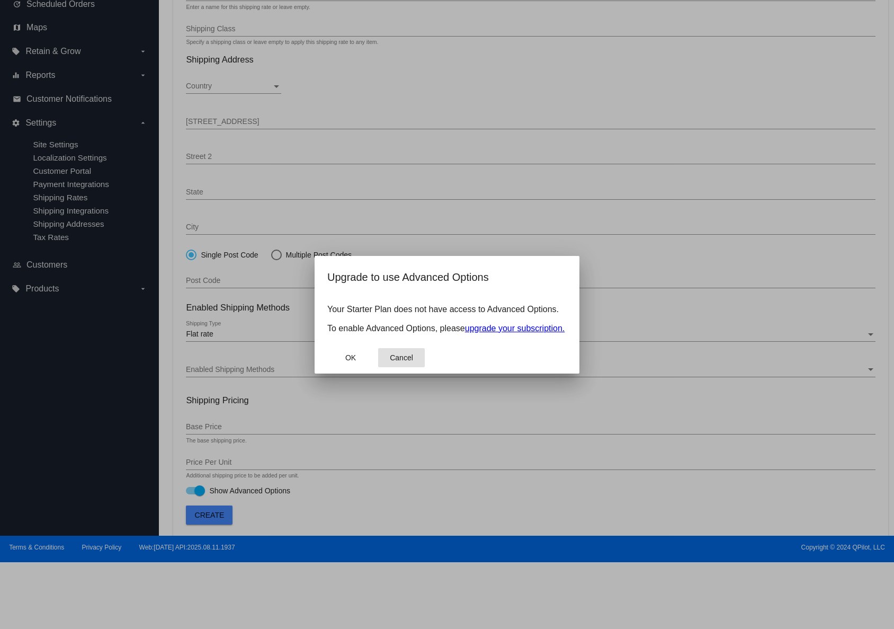
click at [408, 358] on span "Cancel" at bounding box center [401, 357] width 23 height 8
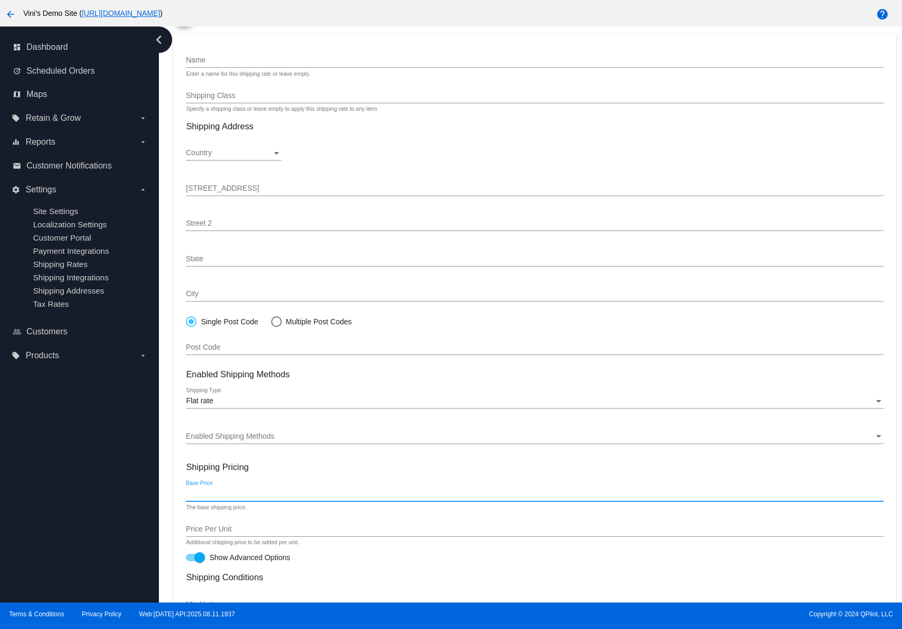
click at [280, 487] on div "Base Price" at bounding box center [534, 490] width 697 height 21
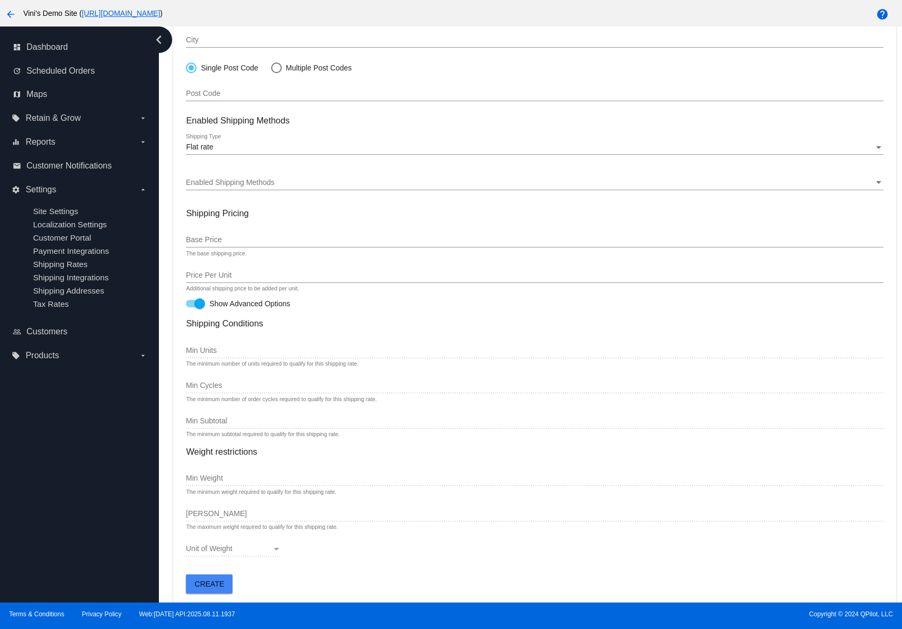
click at [258, 492] on div "Shipping Conditions Min Units The minimum number of units required to qualify f…" at bounding box center [534, 441] width 697 height 247
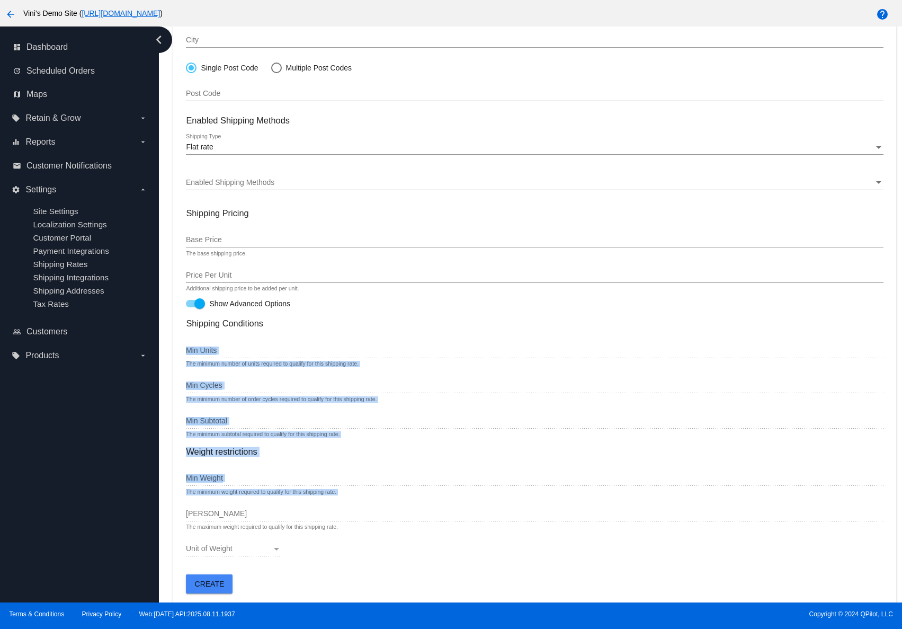
click at [283, 511] on div "Shipping Conditions Min Units The minimum number of units required to qualify f…" at bounding box center [534, 441] width 697 height 247
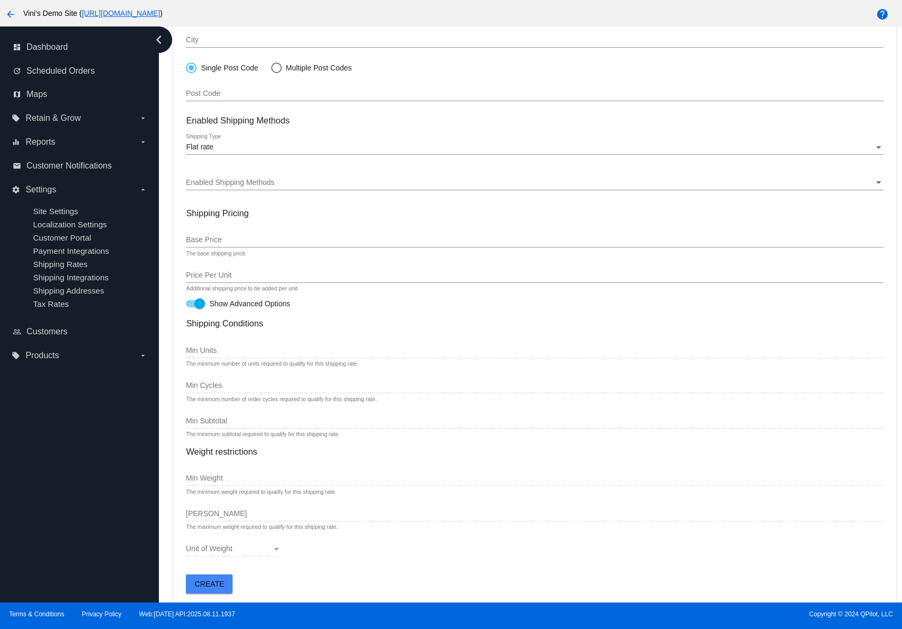
click at [432, 543] on div "Unit of Weight Unit of Weight" at bounding box center [534, 550] width 697 height 30
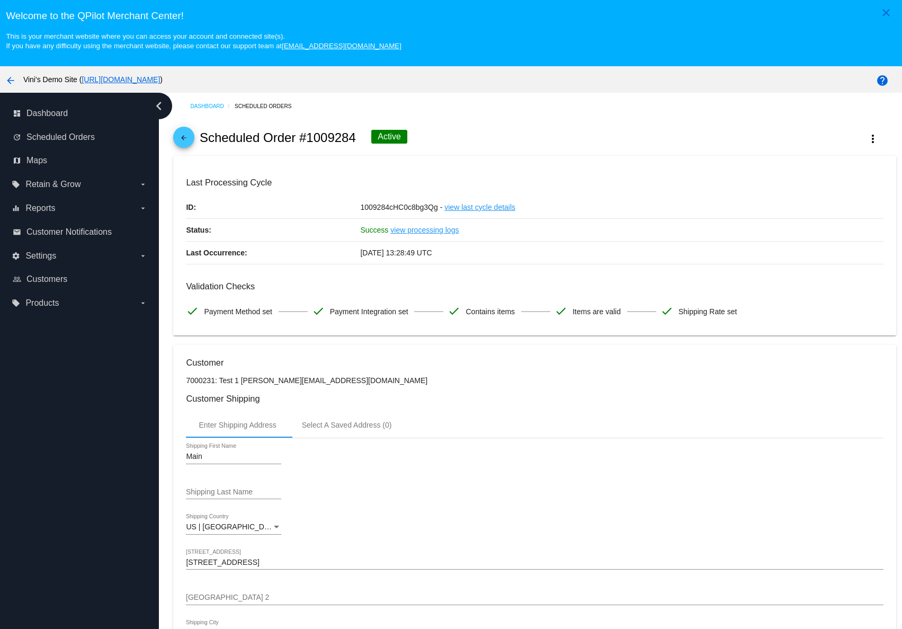
radio input "true"
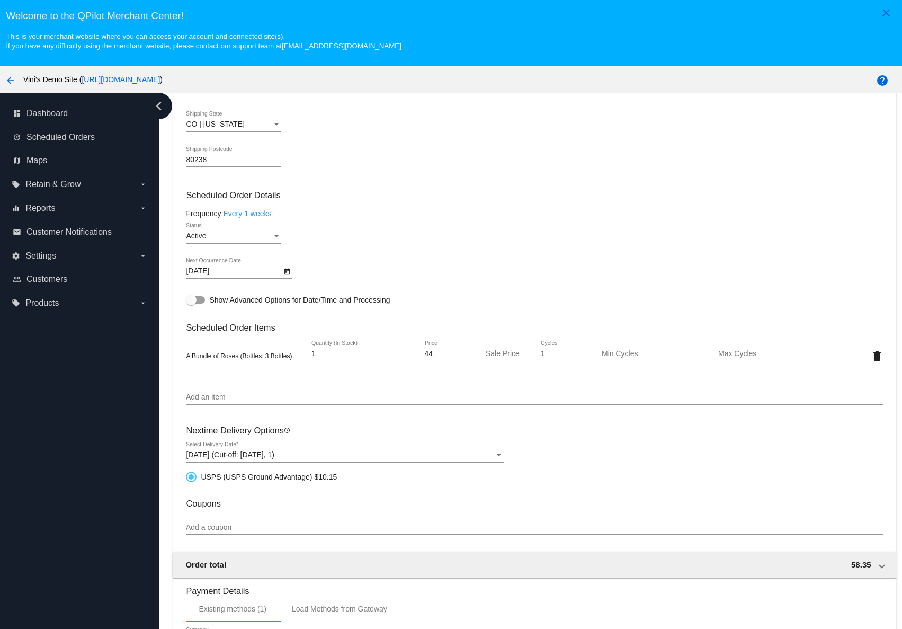
scroll to position [570, 0]
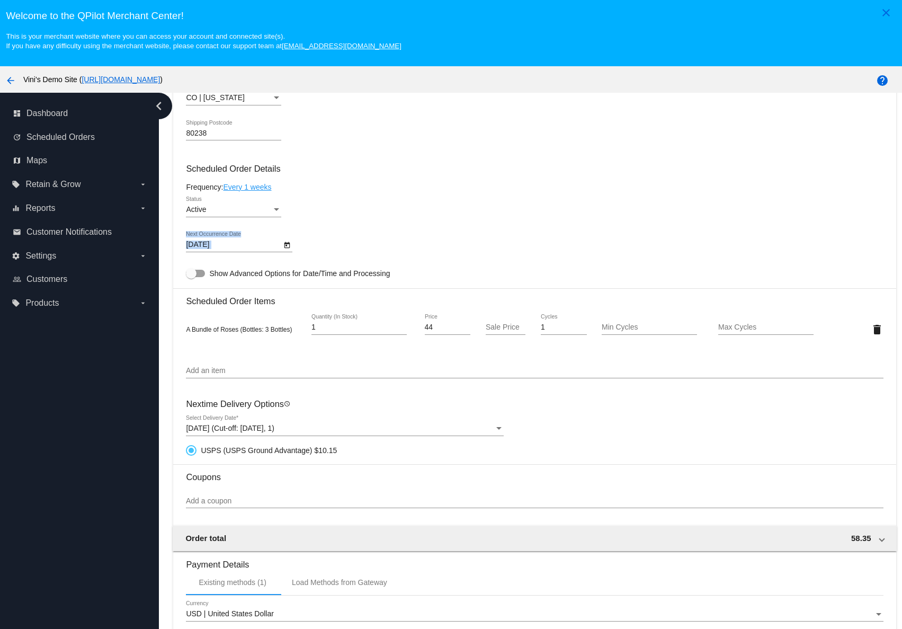
drag, startPoint x: 265, startPoint y: 237, endPoint x: 185, endPoint y: 236, distance: 79.4
click at [185, 236] on mat-card "Customer 7000231: Test 1 david@qpilot.cloud Customer Shipping Enter Shipping Ad…" at bounding box center [534, 298] width 722 height 1046
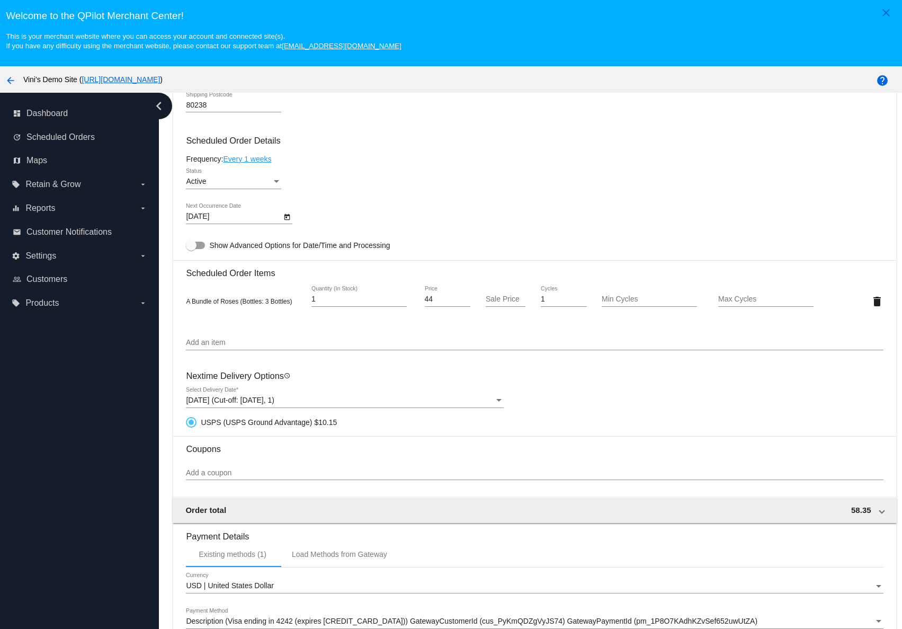
click at [199, 396] on span "Aug 24, 2025 (Cut-off: Dec 31, 1)" at bounding box center [230, 400] width 88 height 8
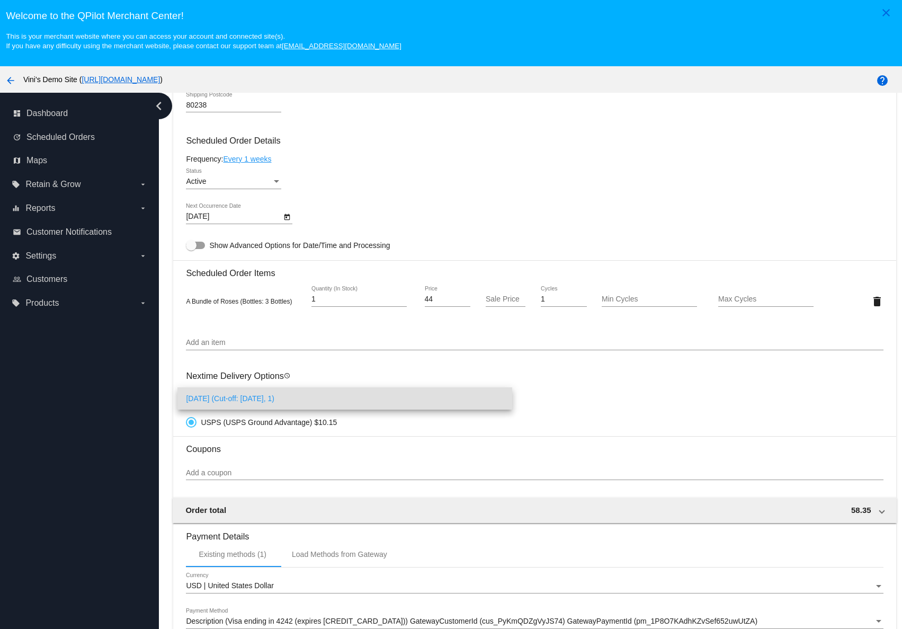
click at [235, 378] on div at bounding box center [451, 314] width 902 height 629
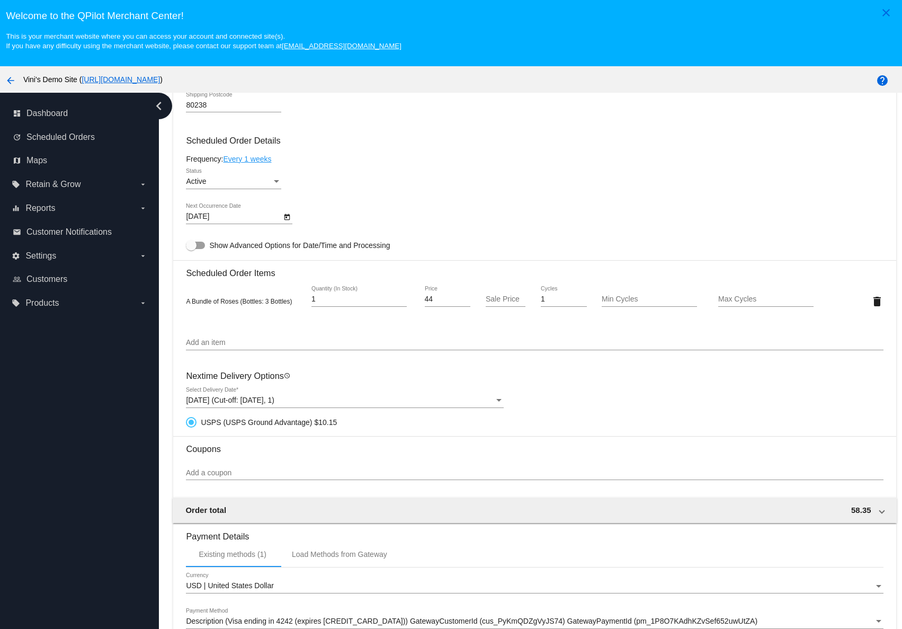
scroll to position [0, 0]
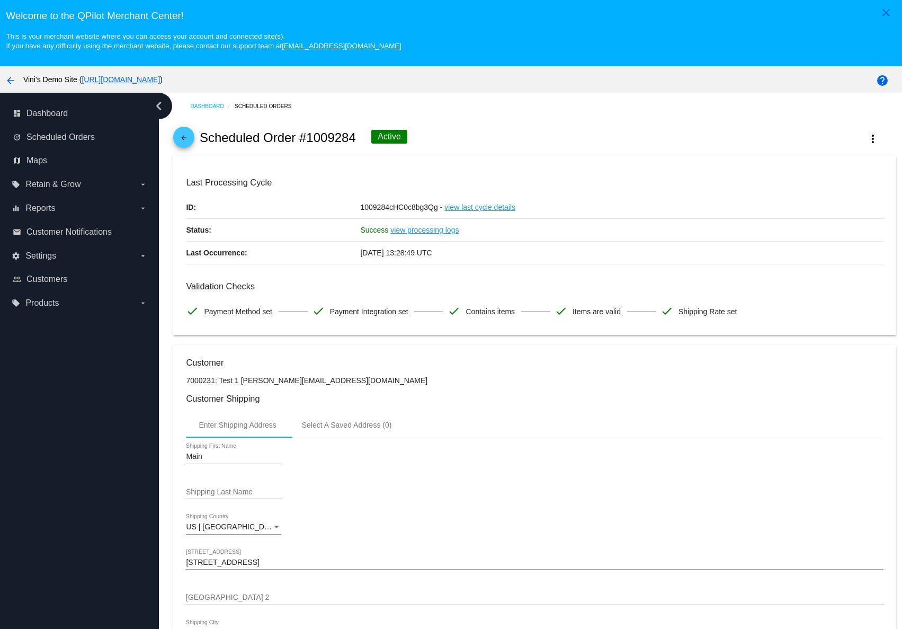
click at [160, 80] on link "[URL][DOMAIN_NAME]" at bounding box center [121, 79] width 78 height 8
click at [107, 260] on label "settings Settings arrow_drop_down" at bounding box center [79, 255] width 135 height 17
click at [0, 0] on input "settings Settings arrow_drop_down" at bounding box center [0, 0] width 0 height 0
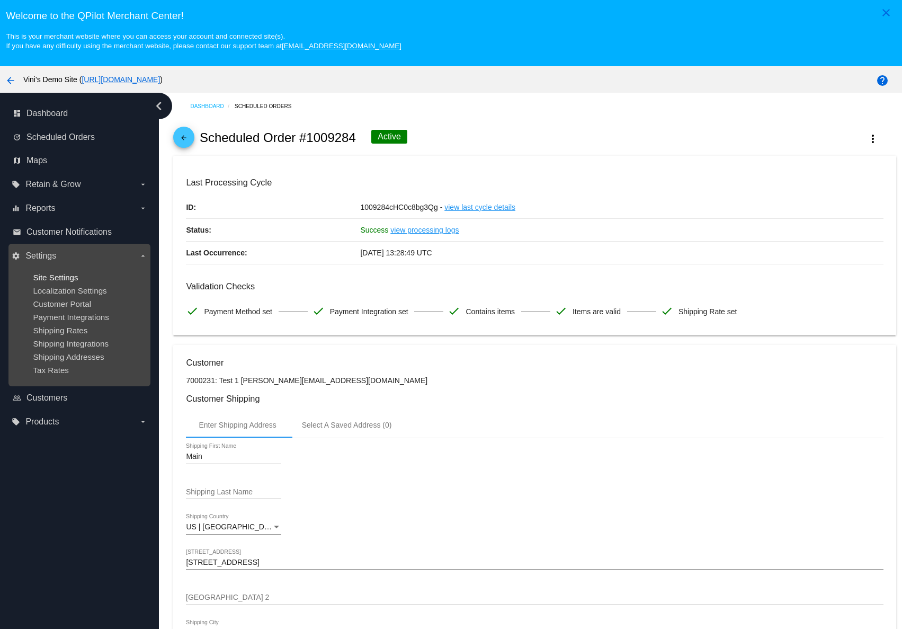
click at [61, 277] on span "Site Settings" at bounding box center [55, 277] width 45 height 9
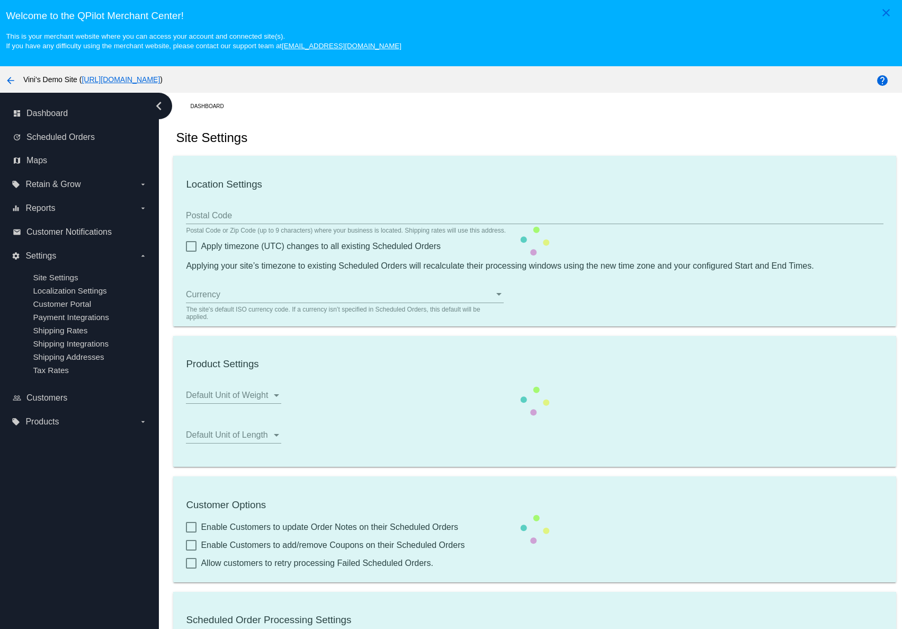
type input "00:00"
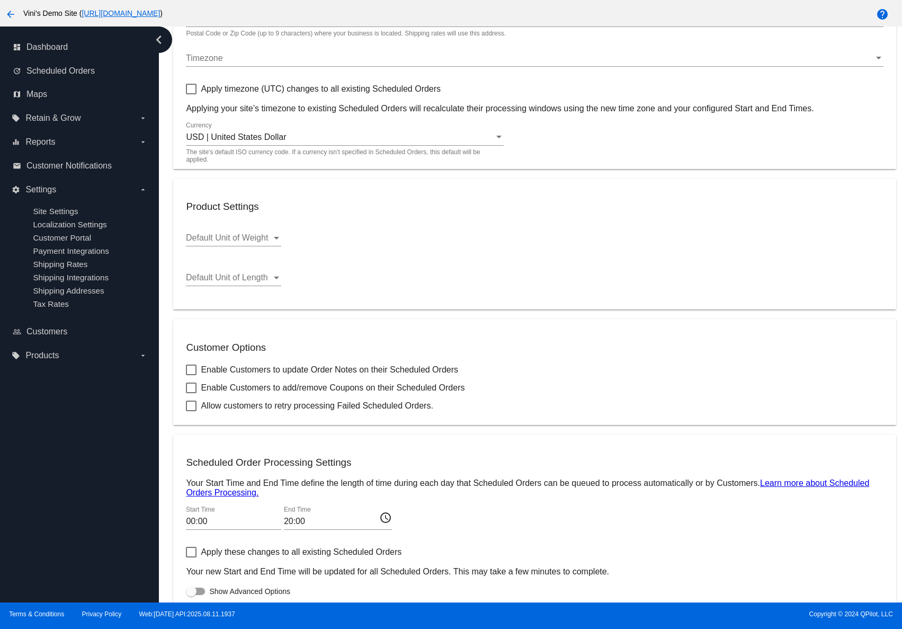
scroll to position [243, 0]
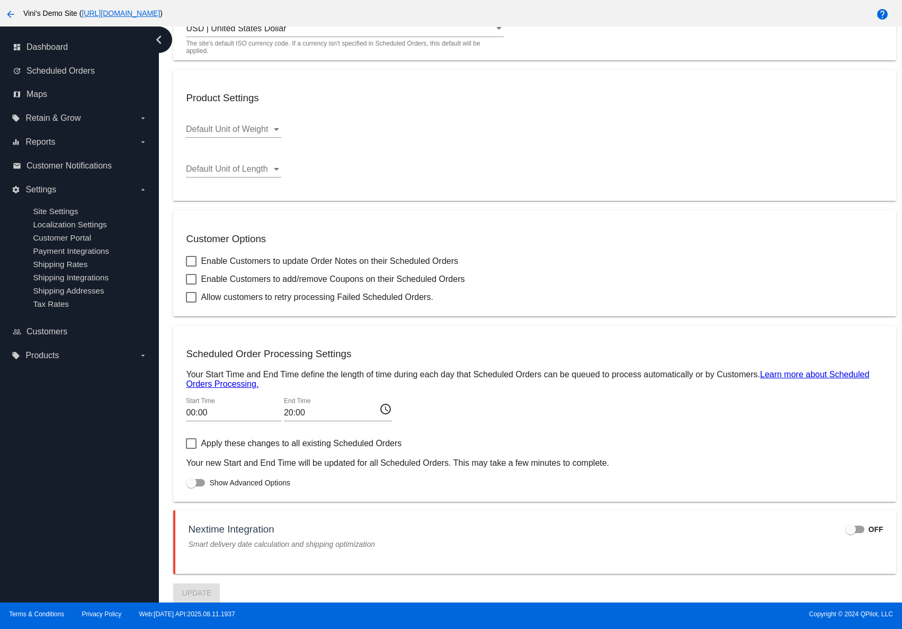
click at [845, 528] on div at bounding box center [854, 528] width 19 height 7
click at [850, 533] on input "OFF" at bounding box center [850, 533] width 1 height 1
checkbox input "true"
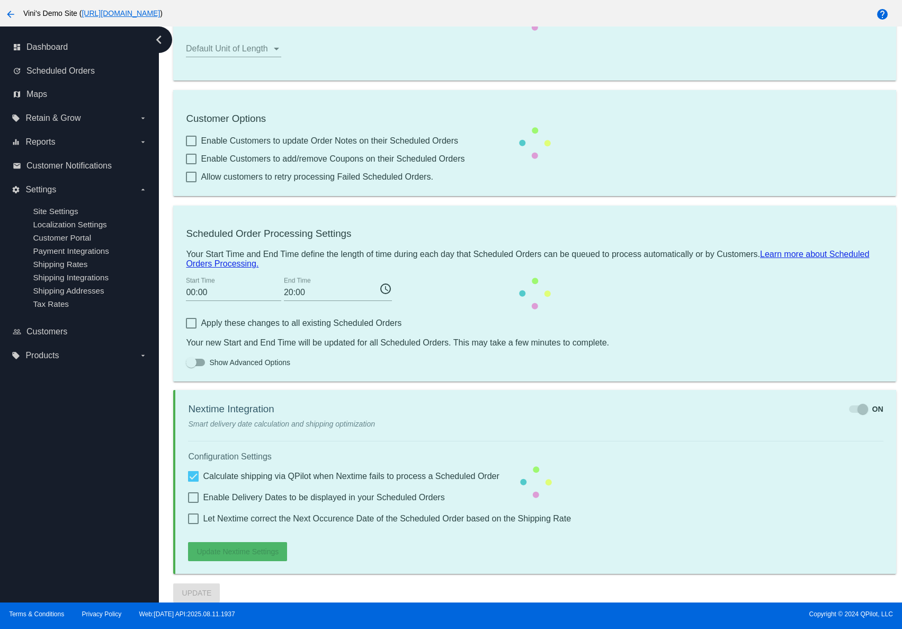
checkbox input "true"
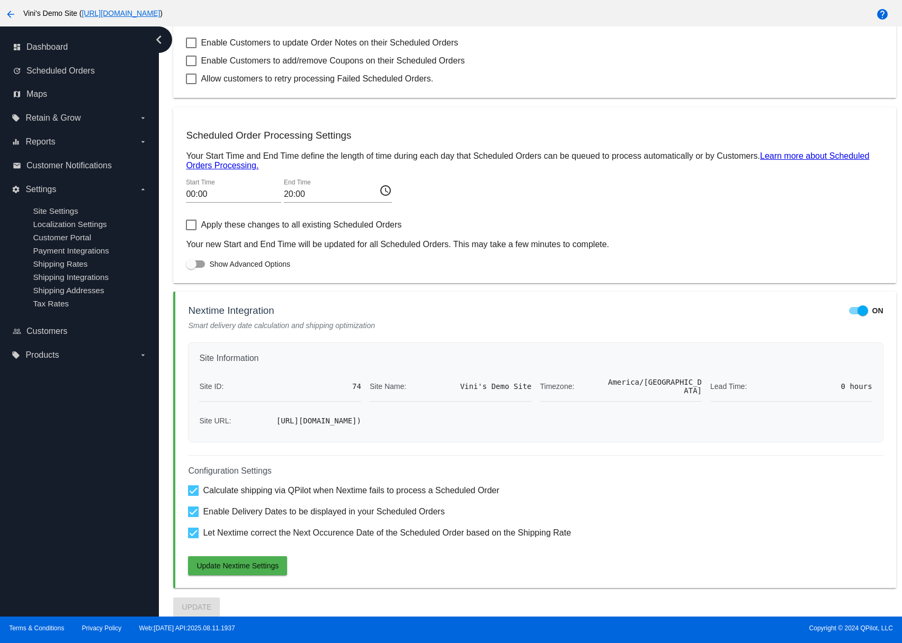
scroll to position [471, 0]
